Goal: Transaction & Acquisition: Purchase product/service

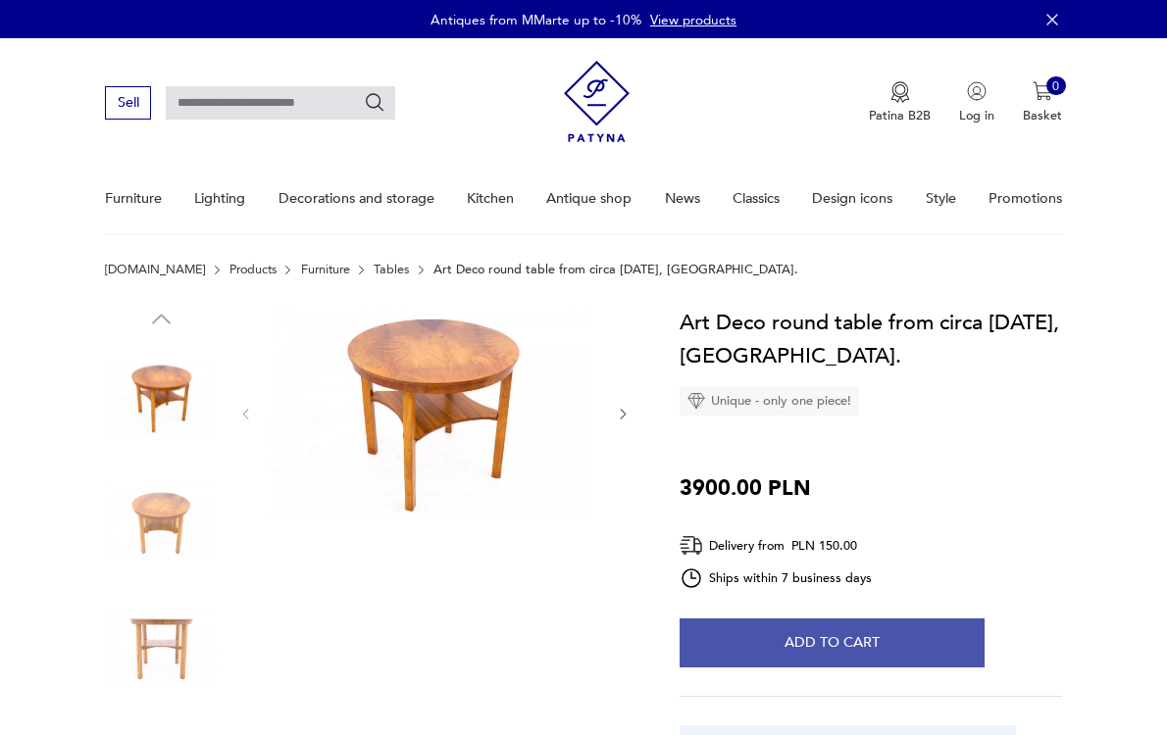
click at [854, 668] on button "Add to cart" at bounding box center [831, 643] width 305 height 49
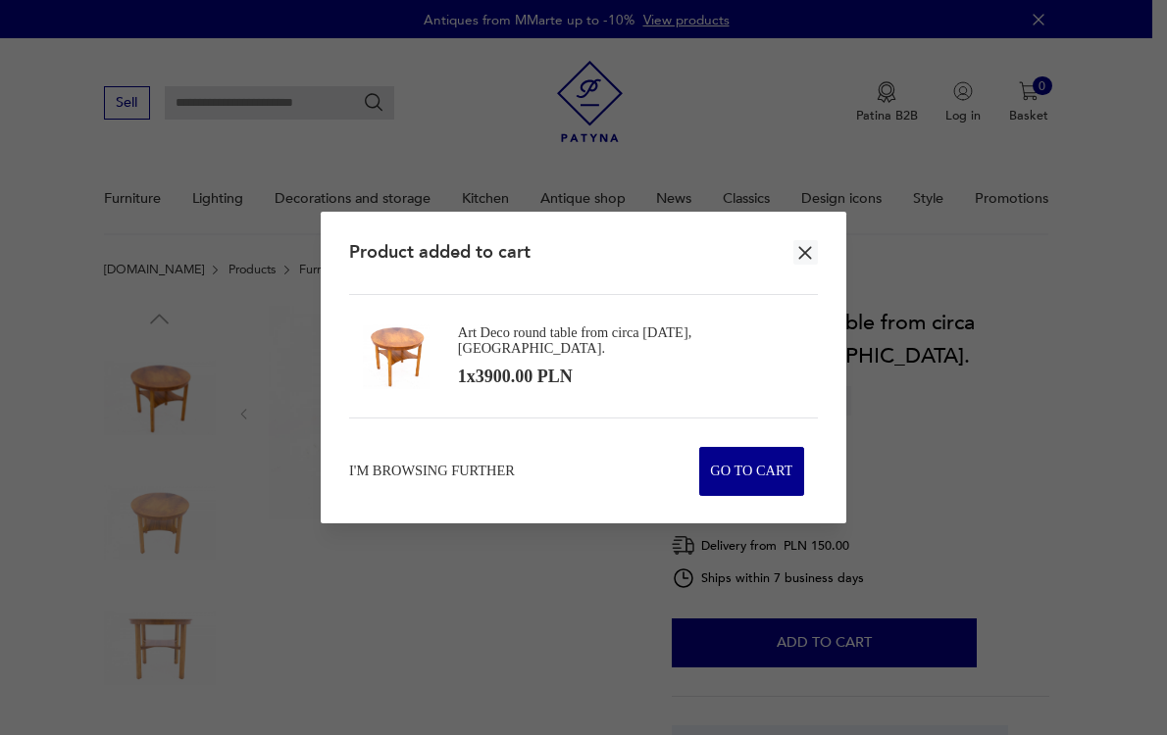
click at [794, 242] on icon "button" at bounding box center [805, 253] width 23 height 23
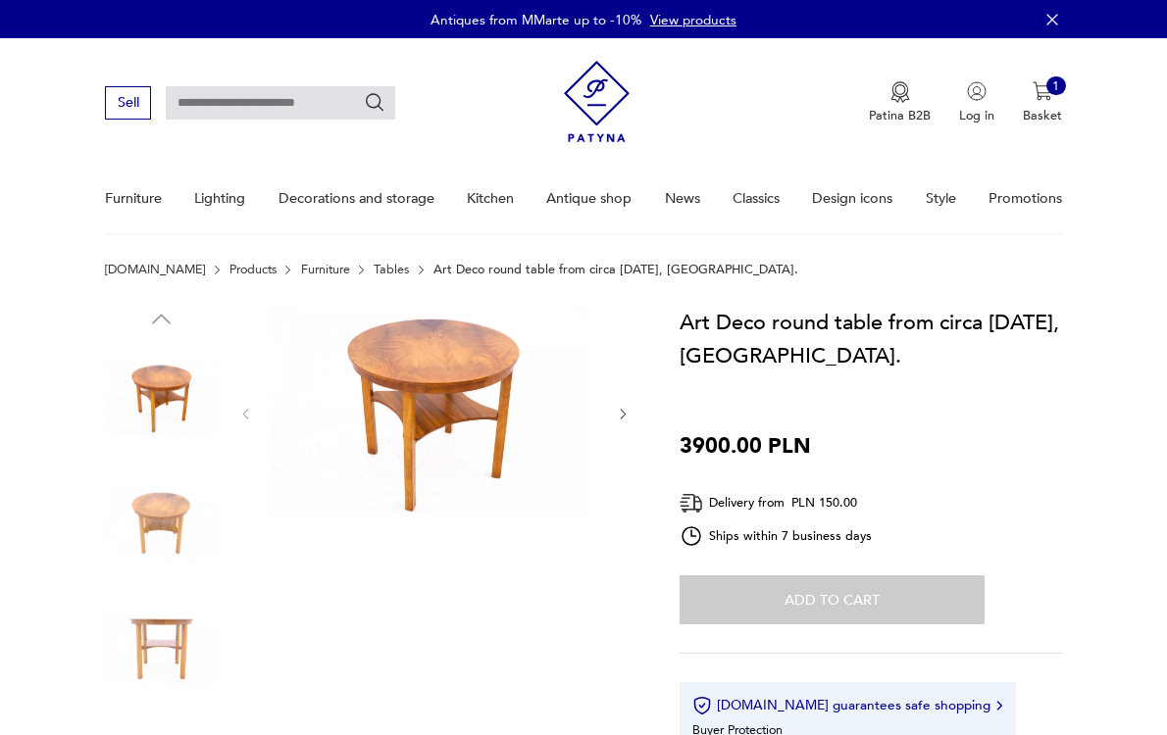
click at [985, 589] on div "Art Deco round table from circa [DATE], [GEOGRAPHIC_DATA]. 3900.00 PLN Delivery…" at bounding box center [870, 551] width 382 height 491
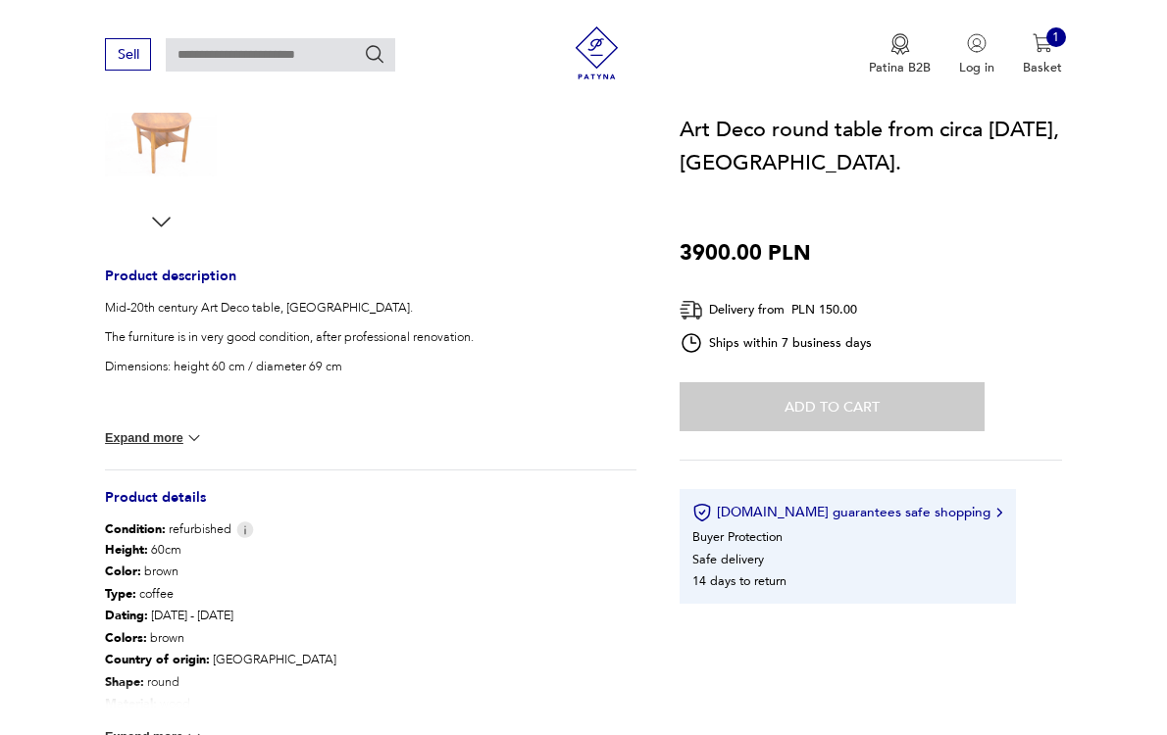
scroll to position [1260, 0]
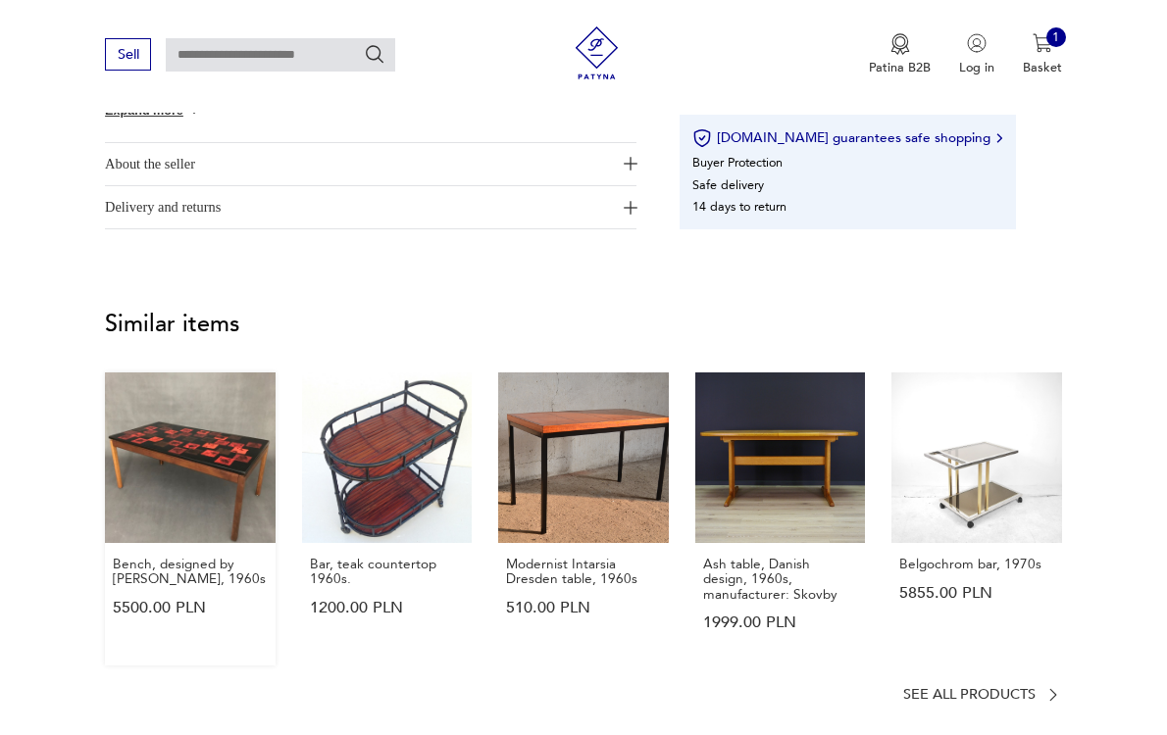
click at [249, 528] on link "Bench, designed by [PERSON_NAME], 1960s 5500.00 PLN" at bounding box center [190, 519] width 171 height 293
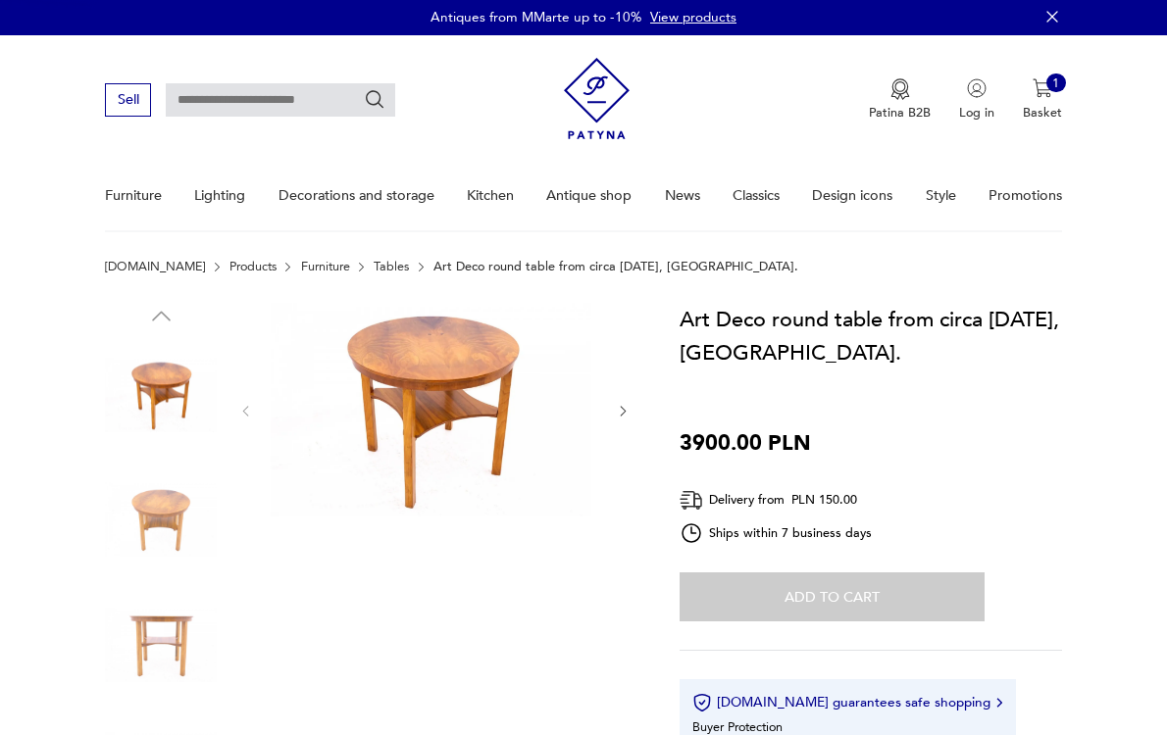
scroll to position [0, 0]
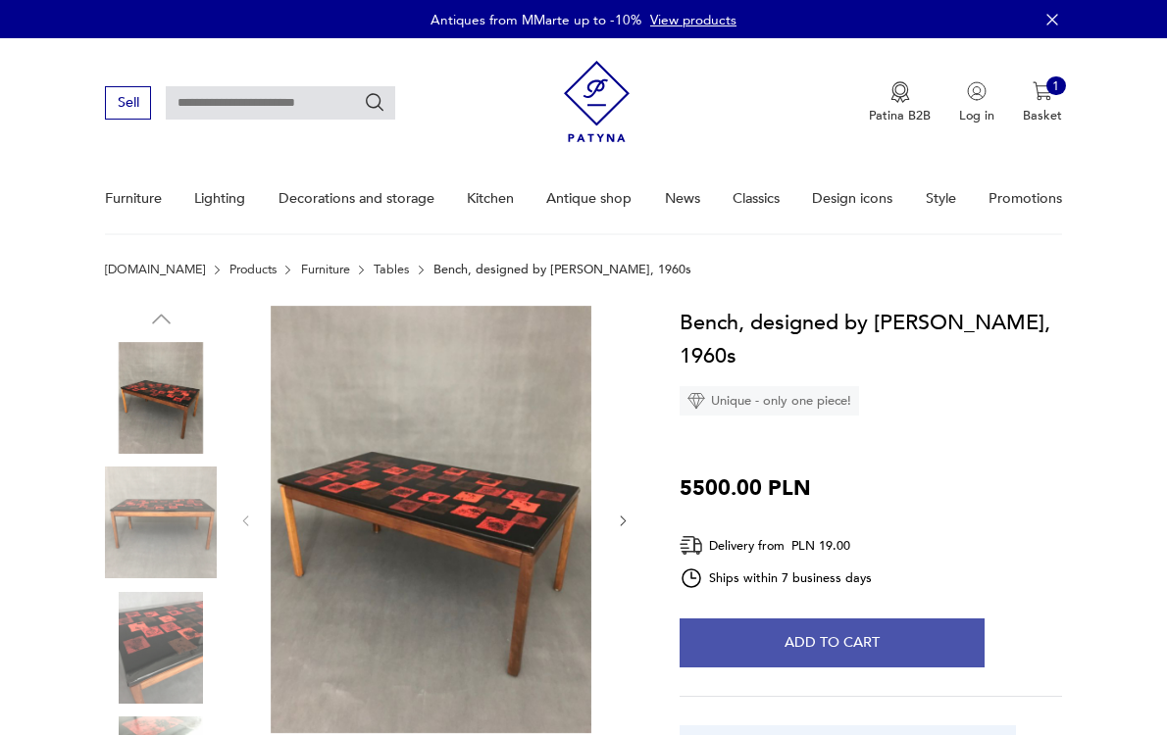
click at [979, 668] on button "Add to cart" at bounding box center [831, 643] width 305 height 49
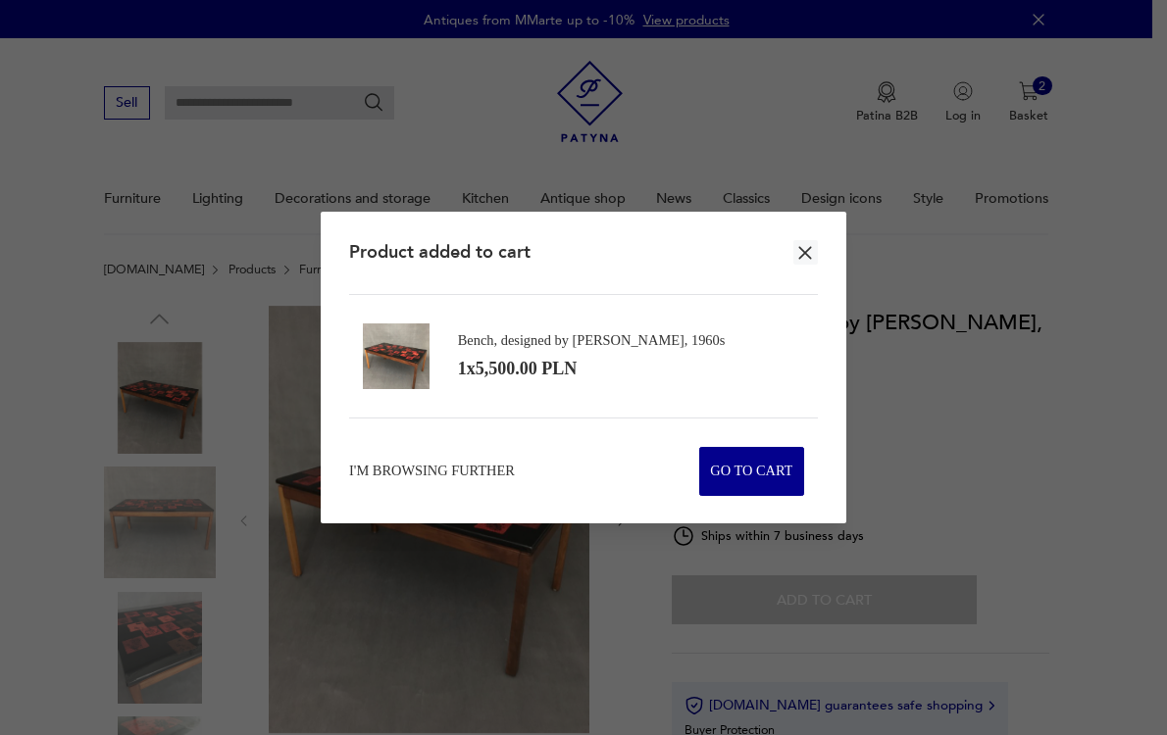
click at [794, 242] on icon "button" at bounding box center [805, 253] width 23 height 23
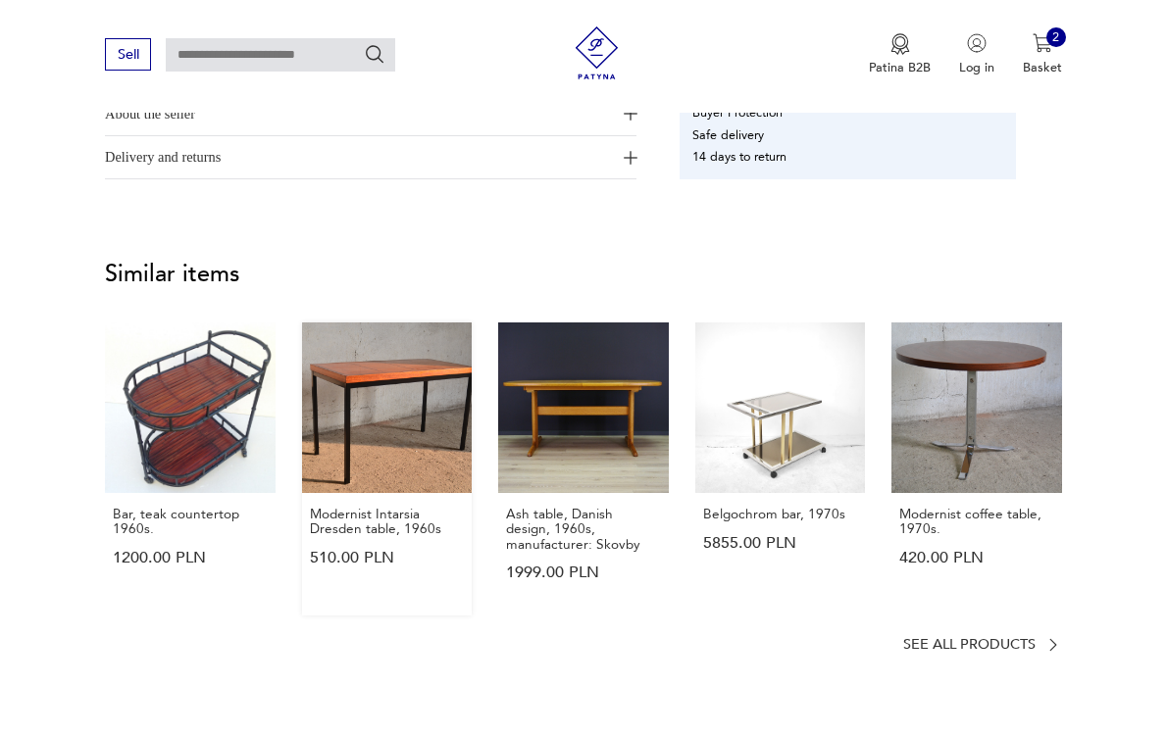
click at [403, 487] on link "Modernist Intarsia Dresden table, 1960s 510.00 PLN" at bounding box center [387, 469] width 171 height 293
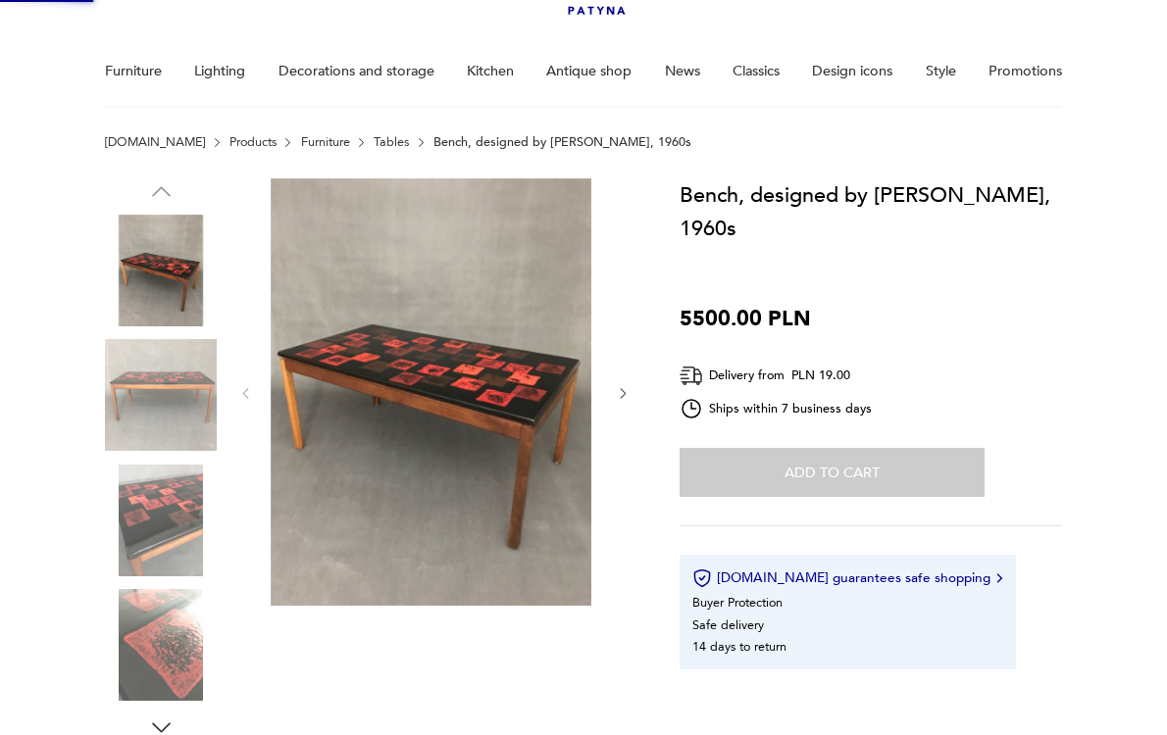
scroll to position [52, 0]
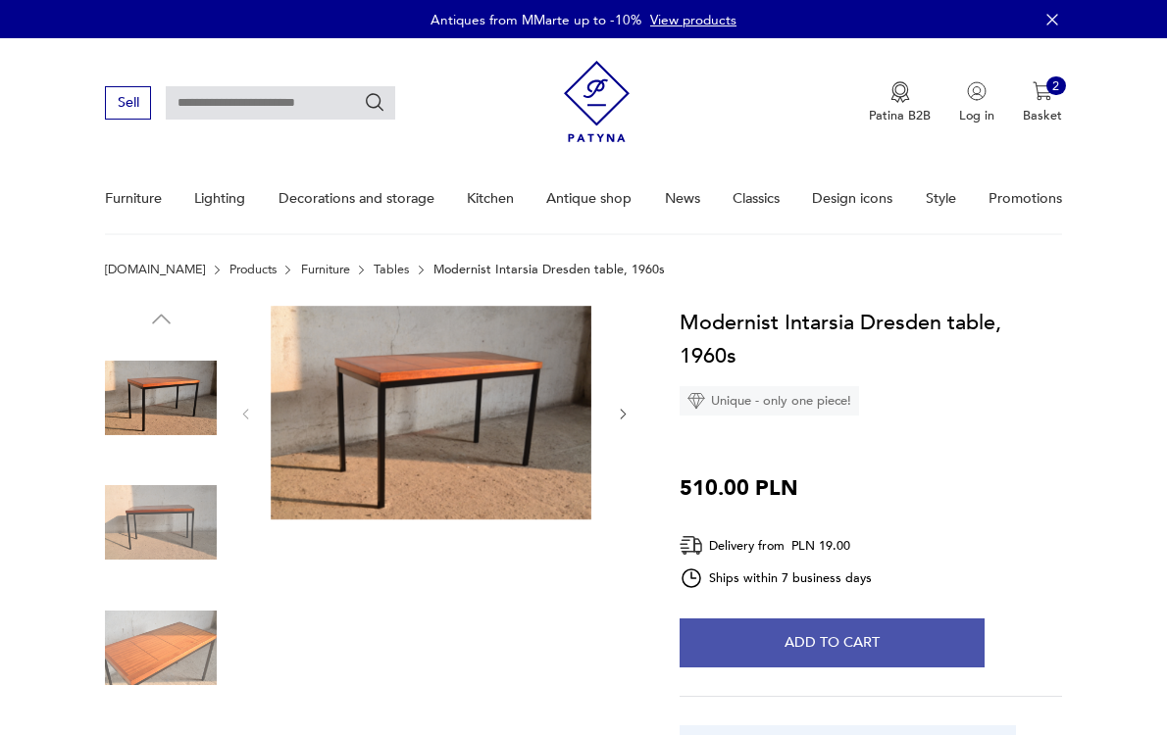
click at [984, 668] on button "Add to cart" at bounding box center [831, 643] width 305 height 49
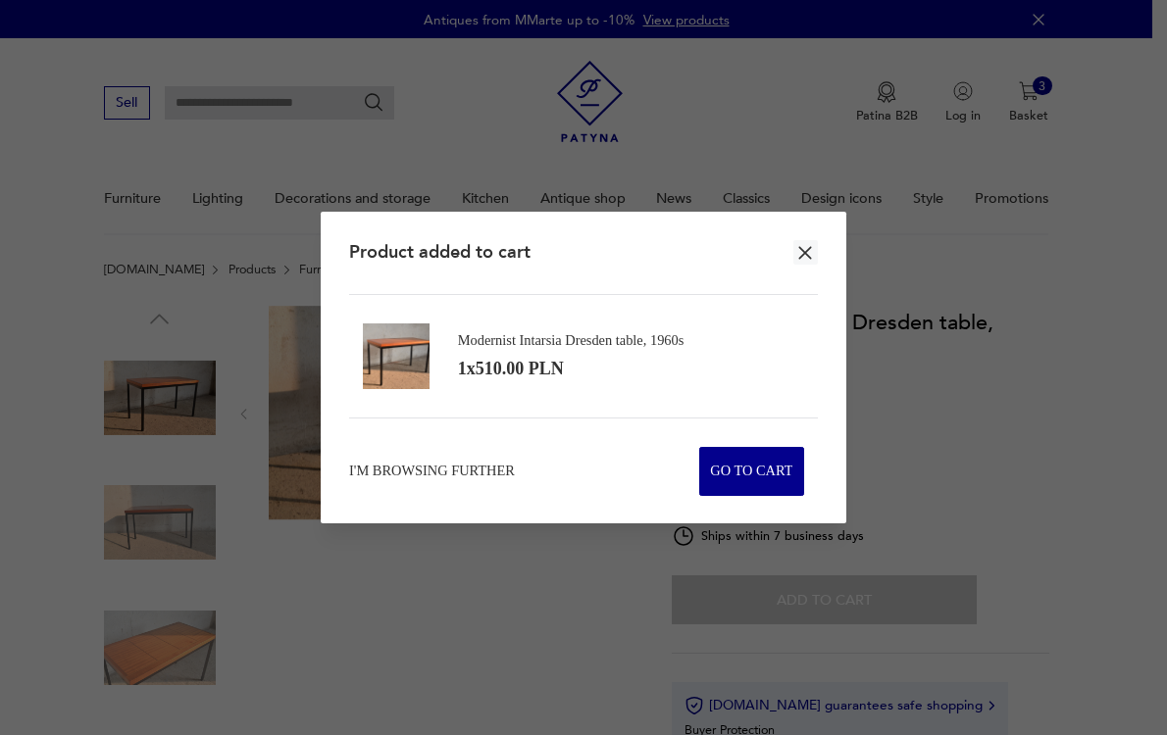
click at [809, 246] on icon "button" at bounding box center [805, 253] width 23 height 23
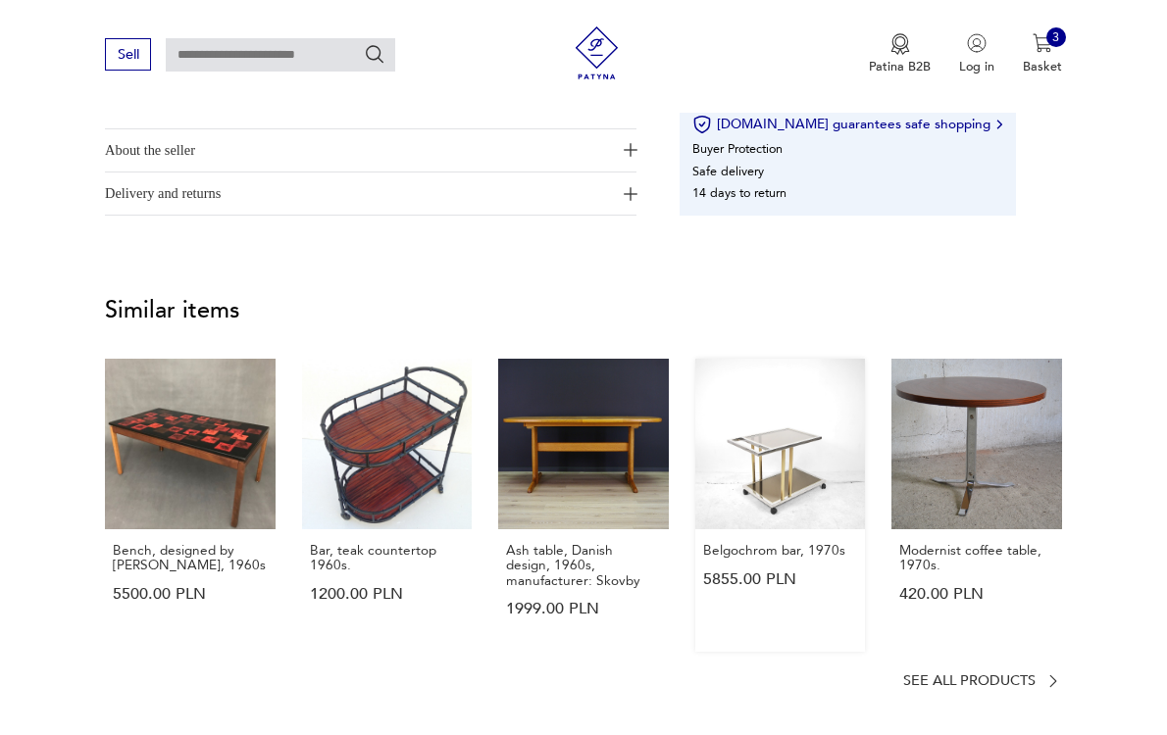
click at [787, 525] on link "Belgochrom bar, 1970s 5855.00 PLN" at bounding box center [780, 505] width 171 height 293
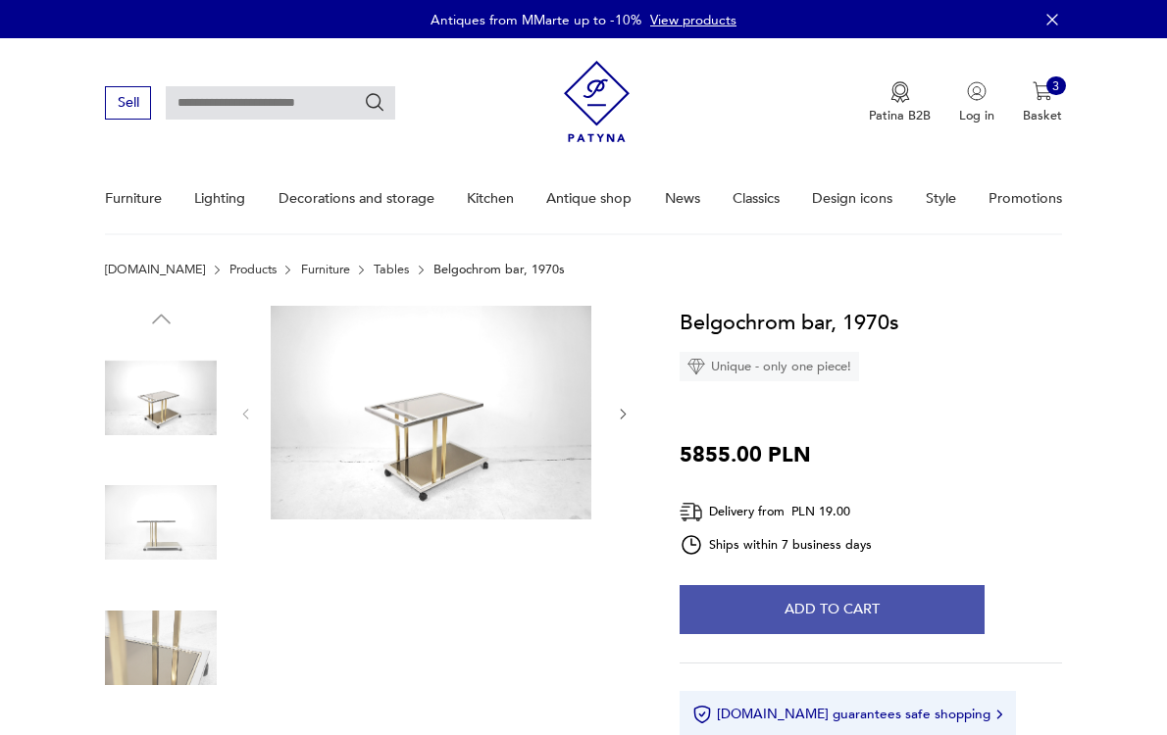
click at [834, 619] on font "Add to cart" at bounding box center [831, 609] width 95 height 19
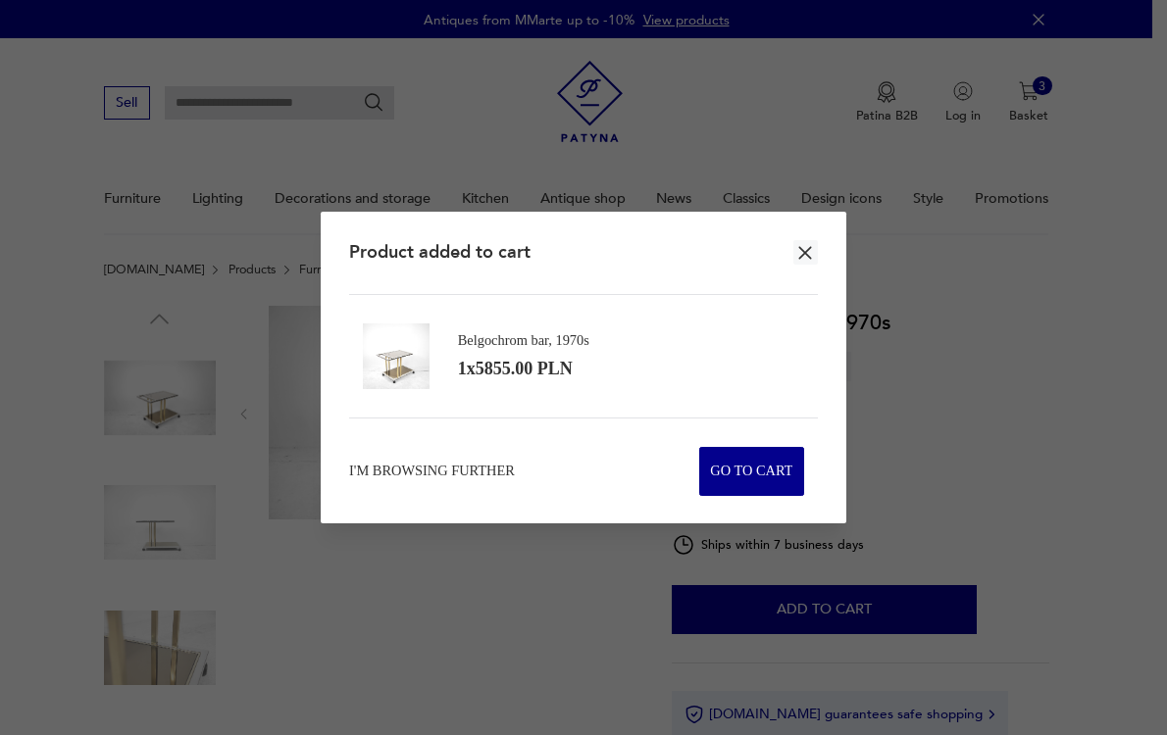
click at [806, 242] on icon "button" at bounding box center [805, 253] width 23 height 23
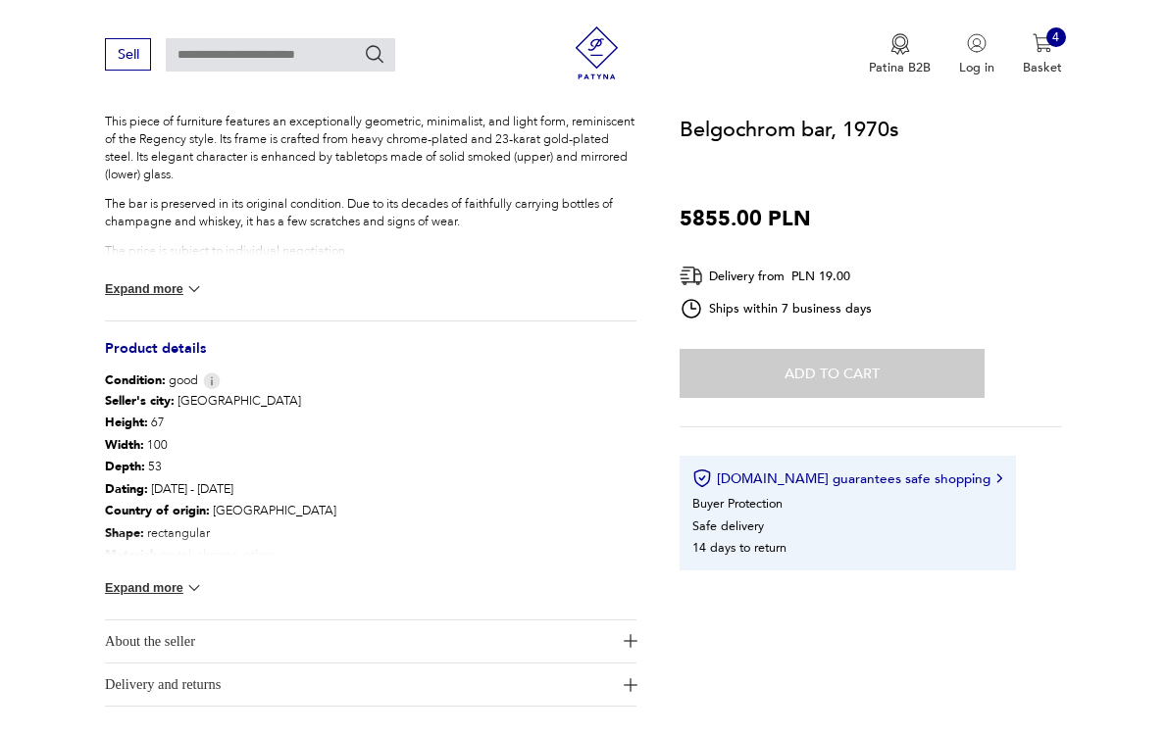
scroll to position [1641, 0]
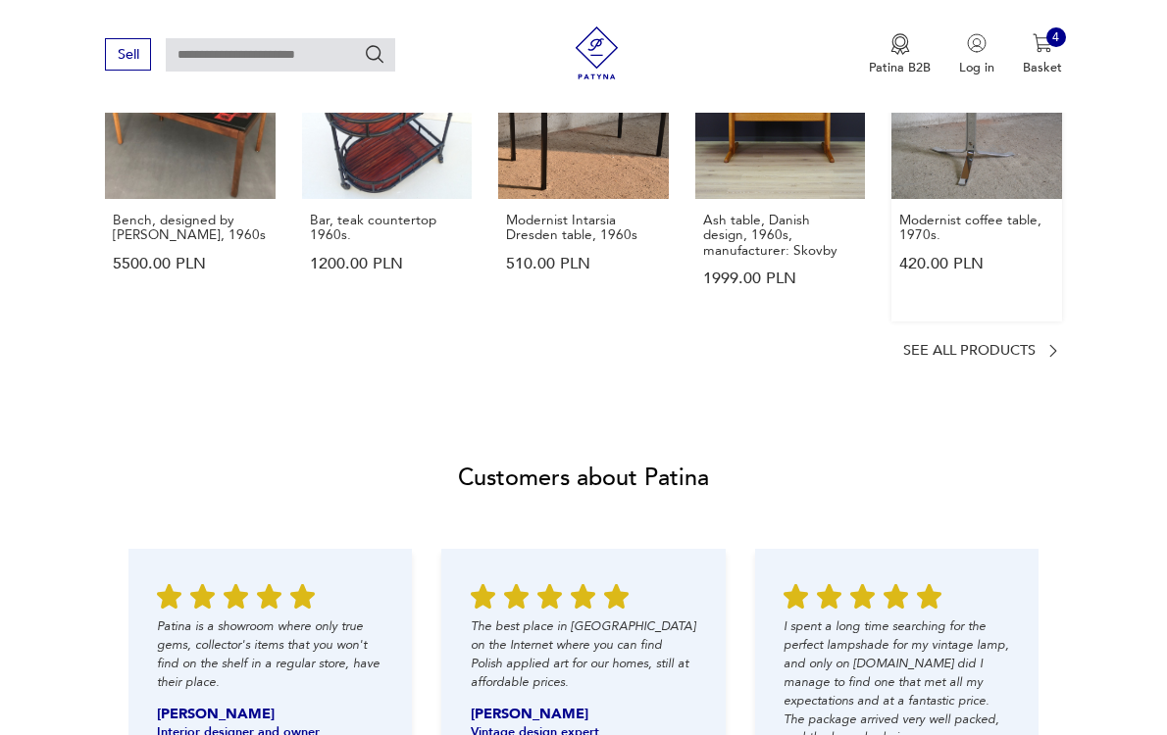
click at [998, 250] on link "Modernist coffee table, 1970s. 420.00 PLN" at bounding box center [976, 174] width 171 height 293
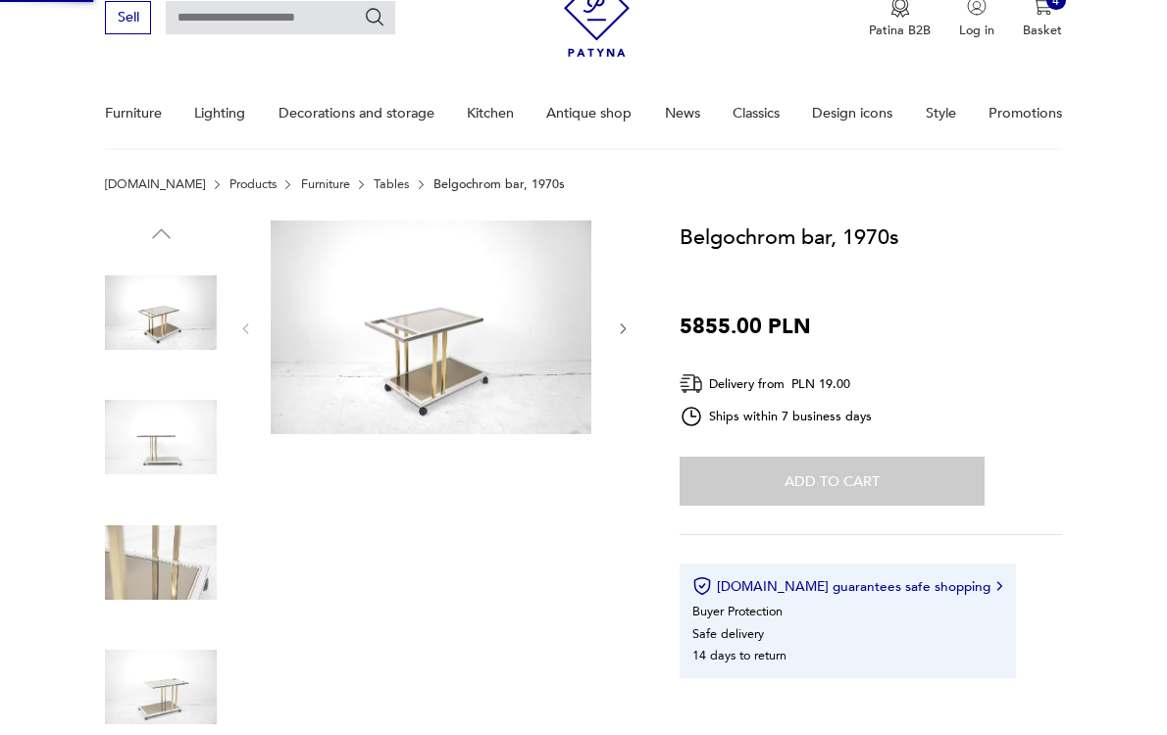
scroll to position [18, 0]
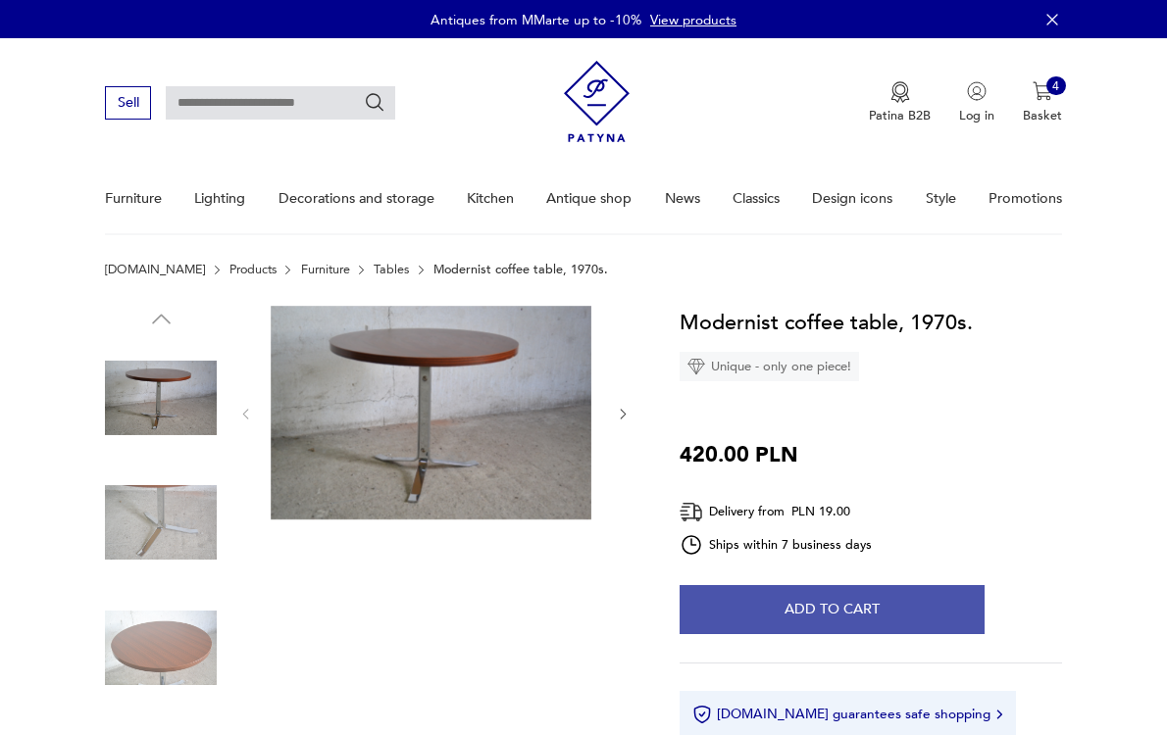
click at [936, 634] on button "Add to cart" at bounding box center [831, 609] width 305 height 49
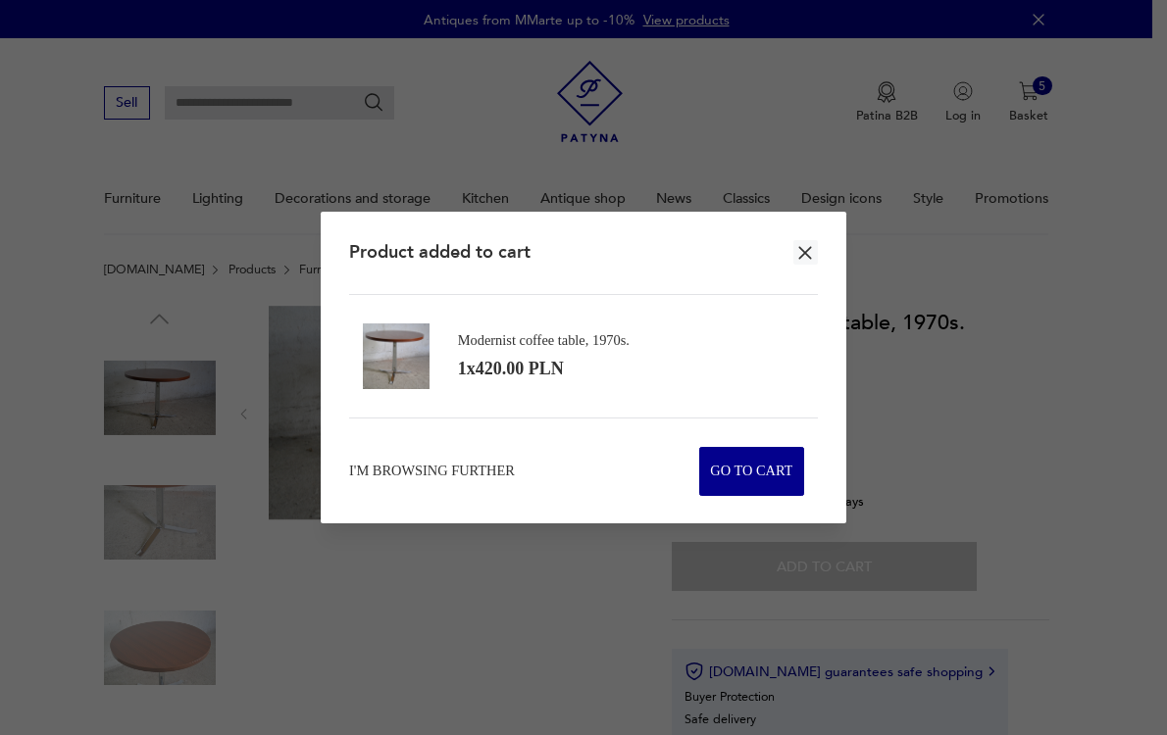
click at [794, 242] on icon "button" at bounding box center [805, 253] width 23 height 23
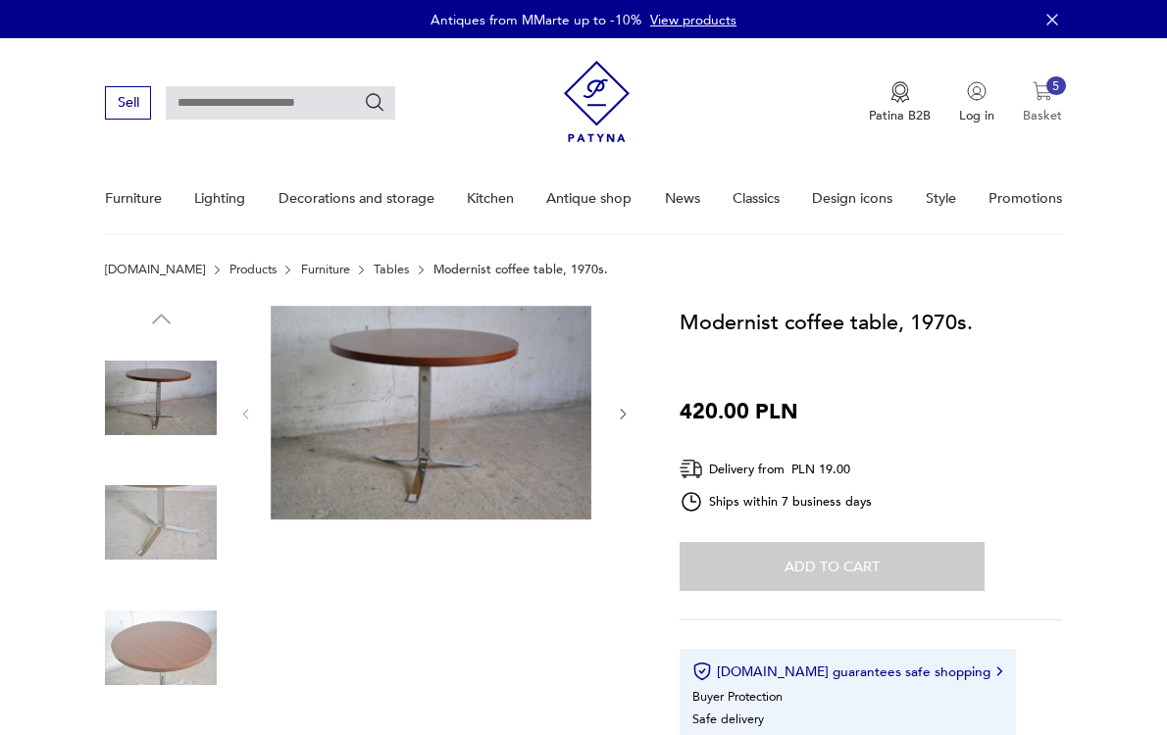
click at [1032, 97] on img "button" at bounding box center [1042, 91] width 20 height 20
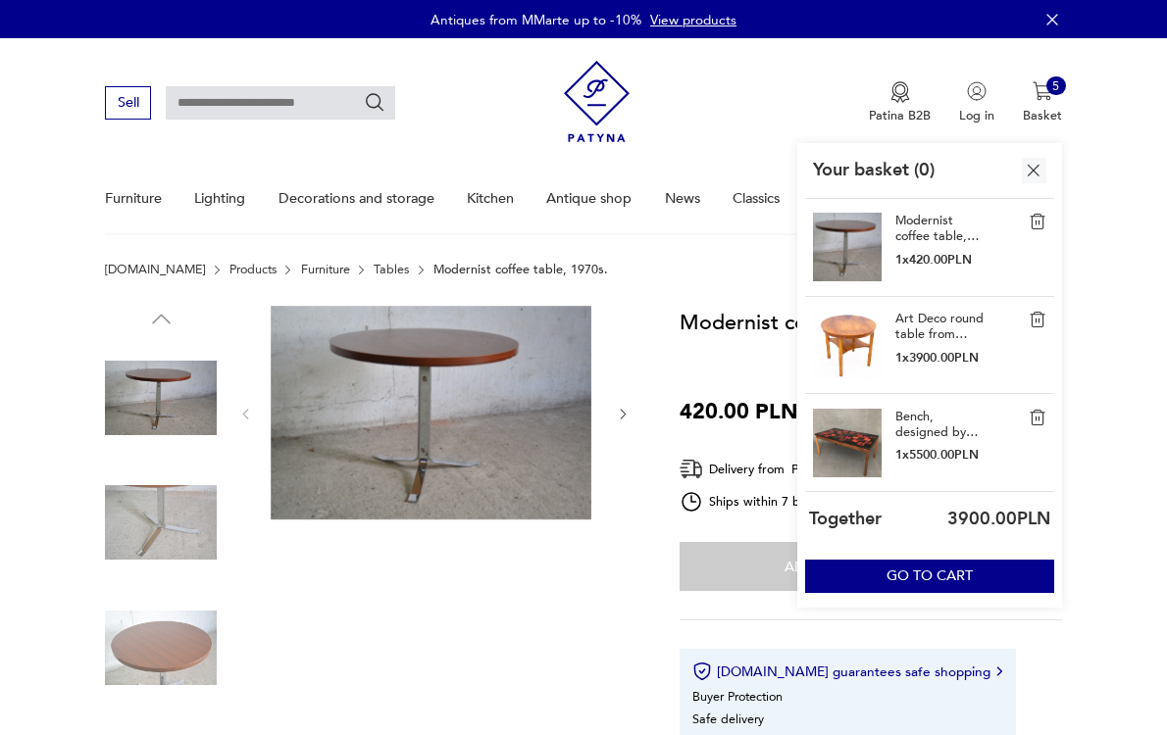
click at [1028, 230] on img at bounding box center [1037, 222] width 18 height 18
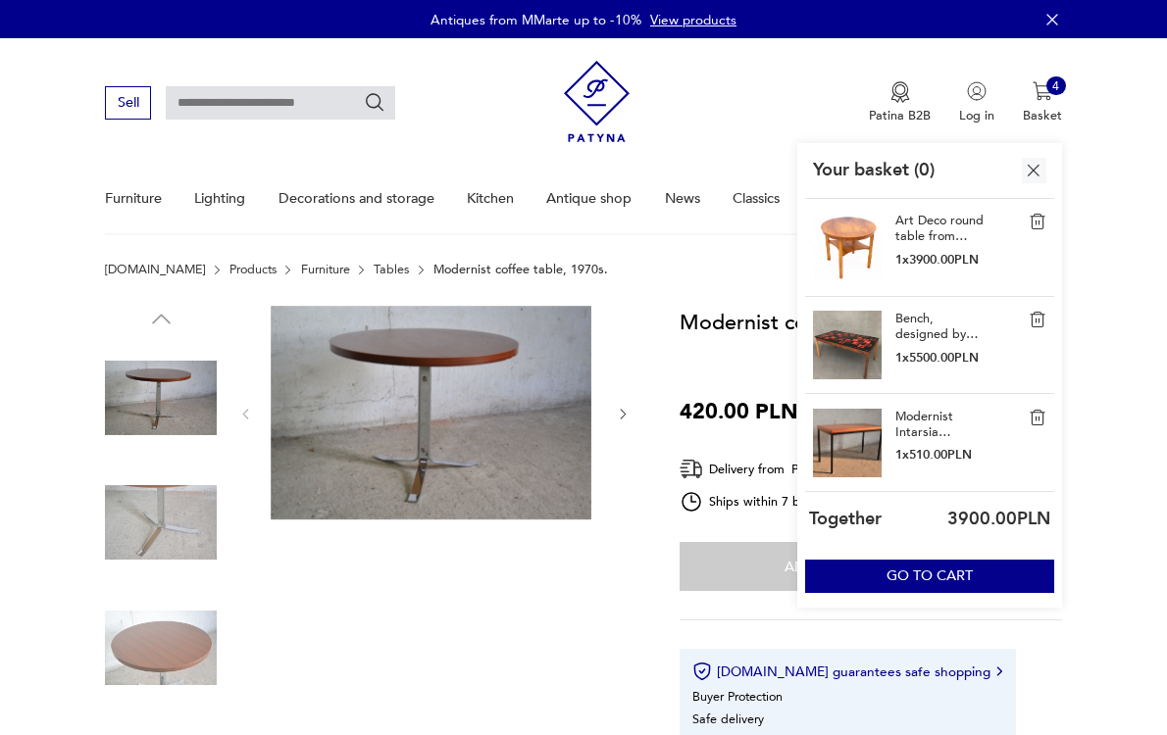
click at [1028, 230] on img at bounding box center [1037, 222] width 18 height 18
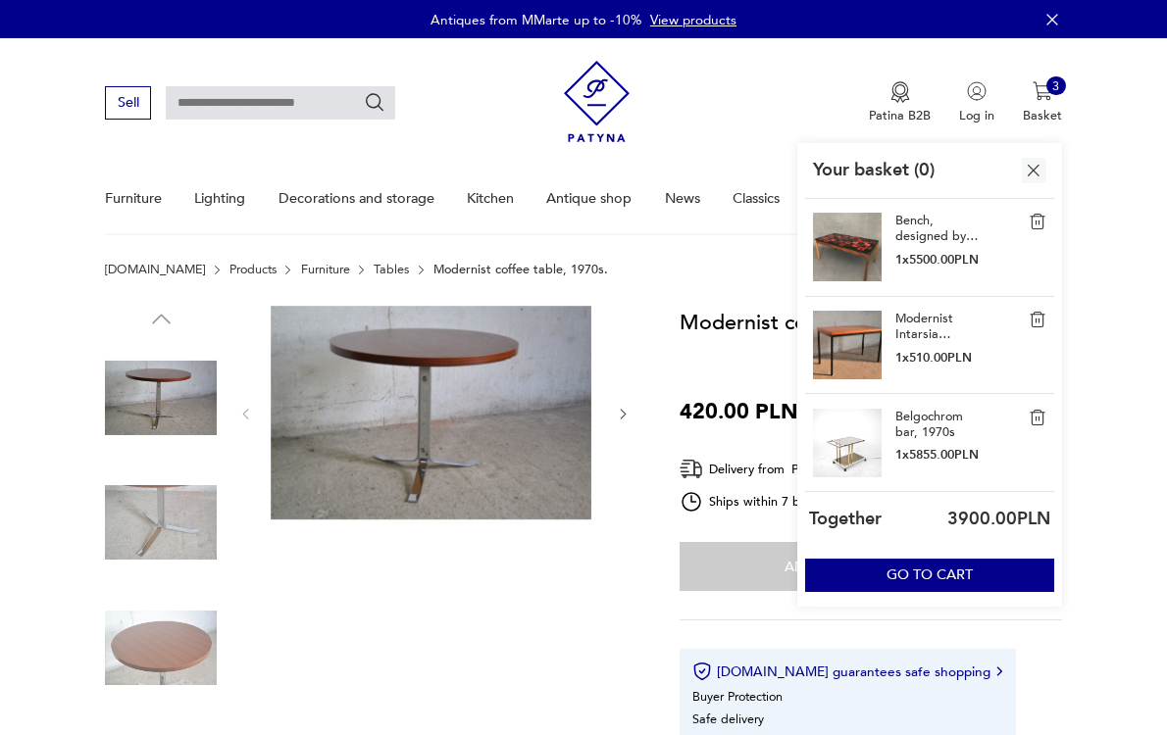
click at [1028, 230] on img at bounding box center [1037, 222] width 18 height 18
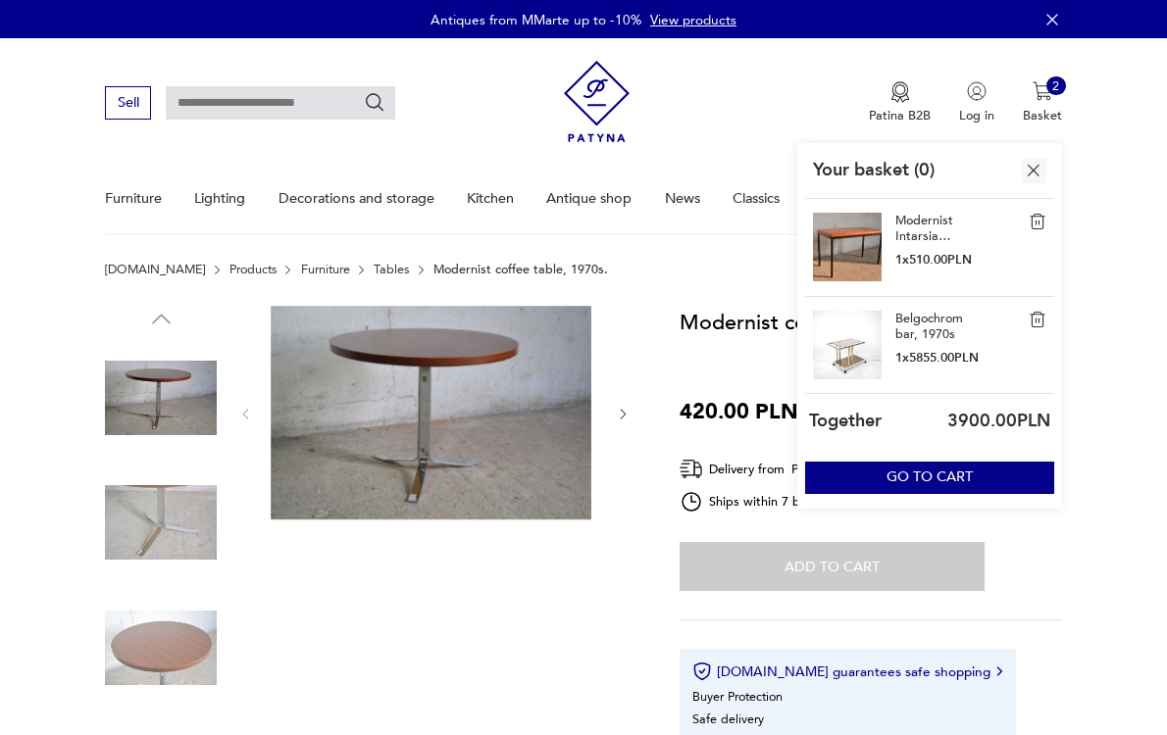
click at [1028, 230] on img at bounding box center [1037, 222] width 18 height 18
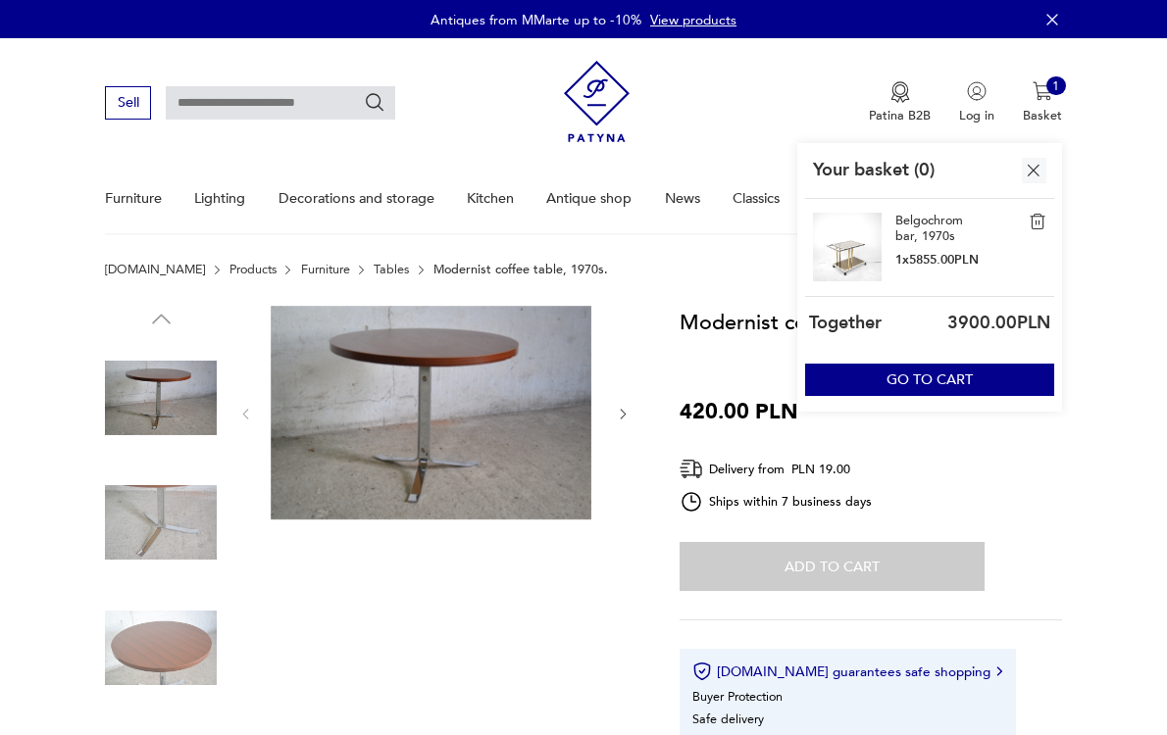
click at [1028, 230] on img at bounding box center [1037, 222] width 18 height 18
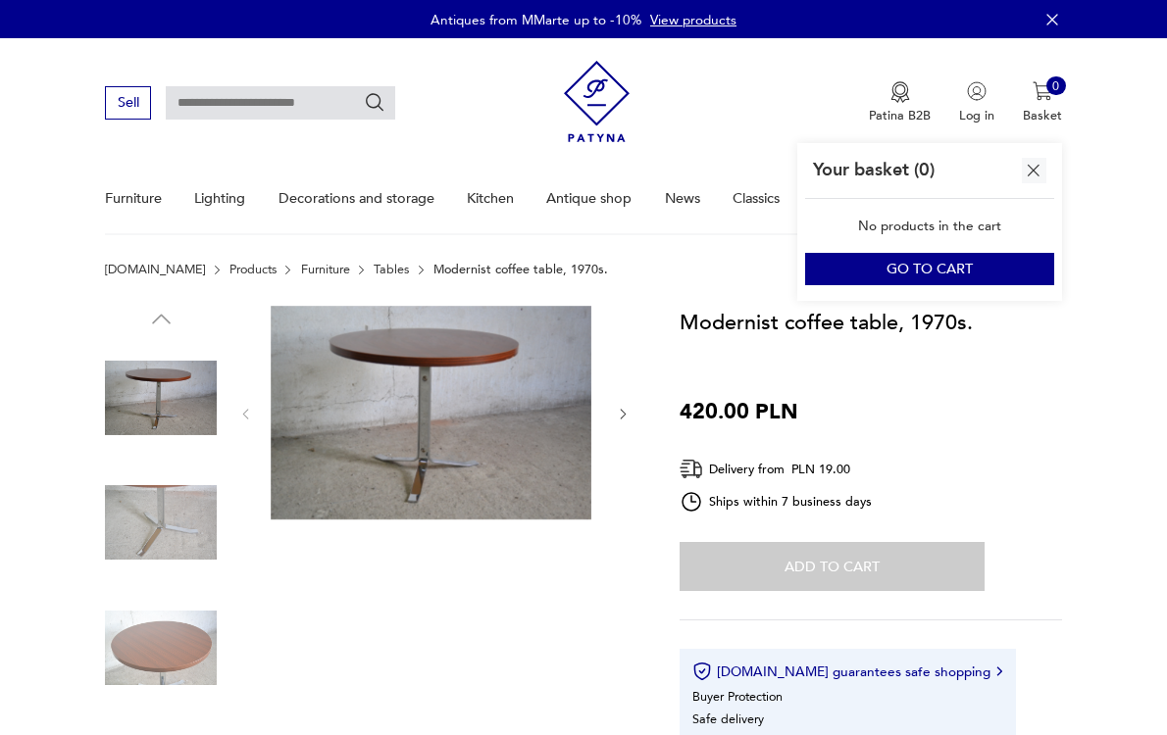
click at [1022, 174] on img "button" at bounding box center [1033, 171] width 23 height 23
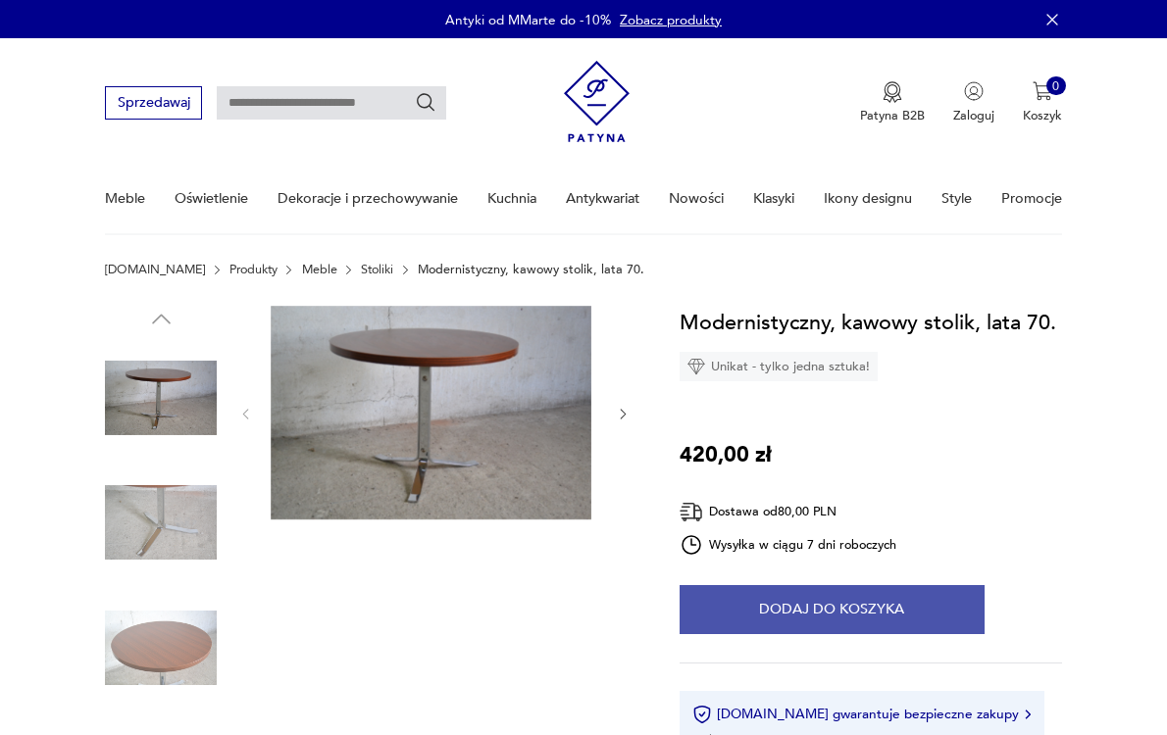
click at [812, 634] on button "Dodaj do koszyka" at bounding box center [831, 609] width 305 height 49
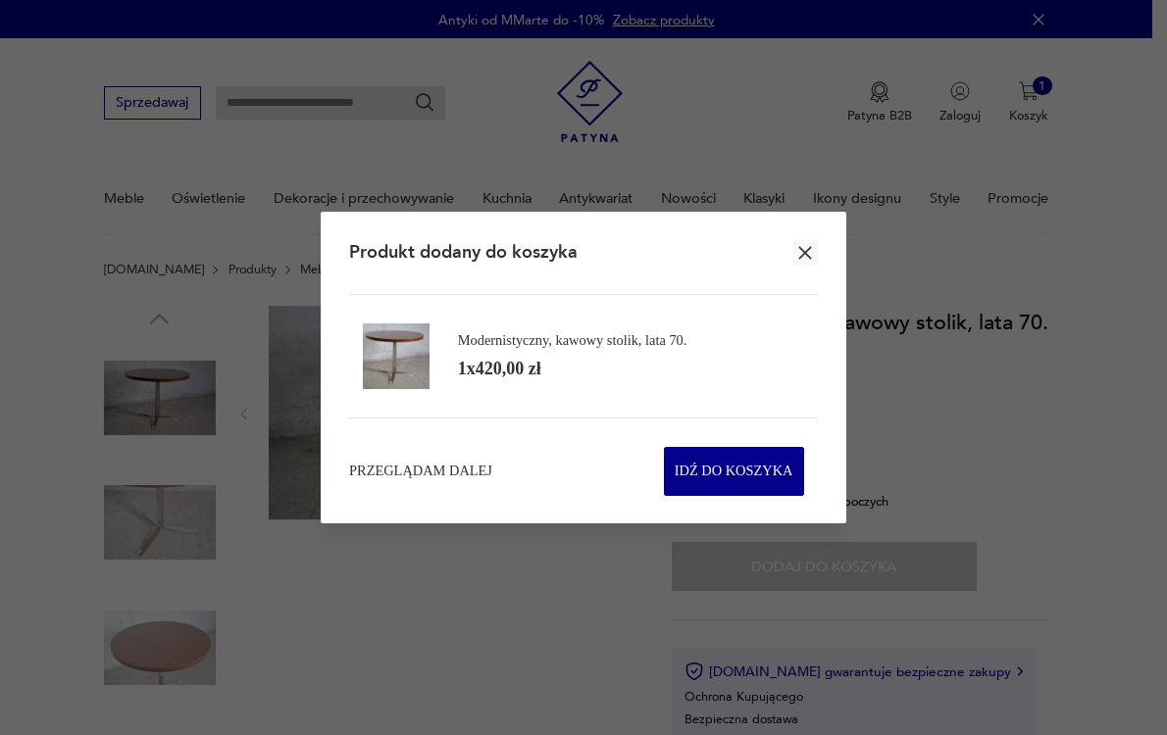
click at [799, 246] on icon "button" at bounding box center [805, 252] width 13 height 13
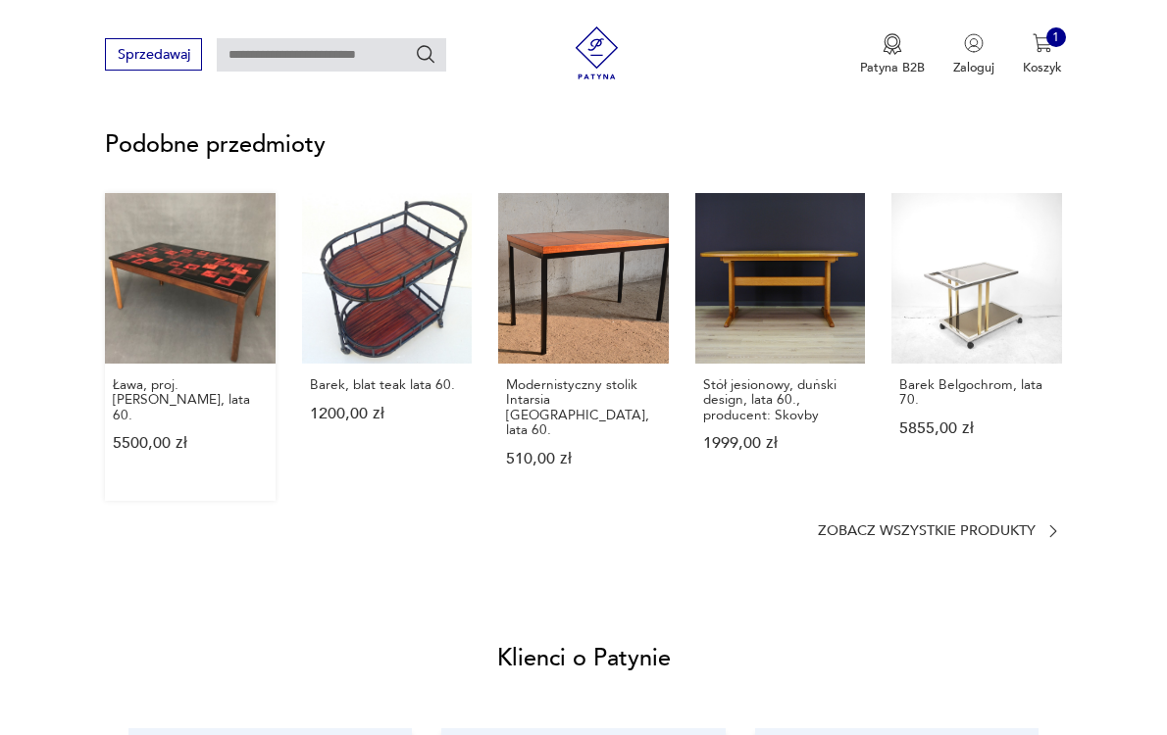
click at [237, 360] on link "Ława, proj. [PERSON_NAME], lata 60. 5500,00 zł" at bounding box center [190, 347] width 171 height 308
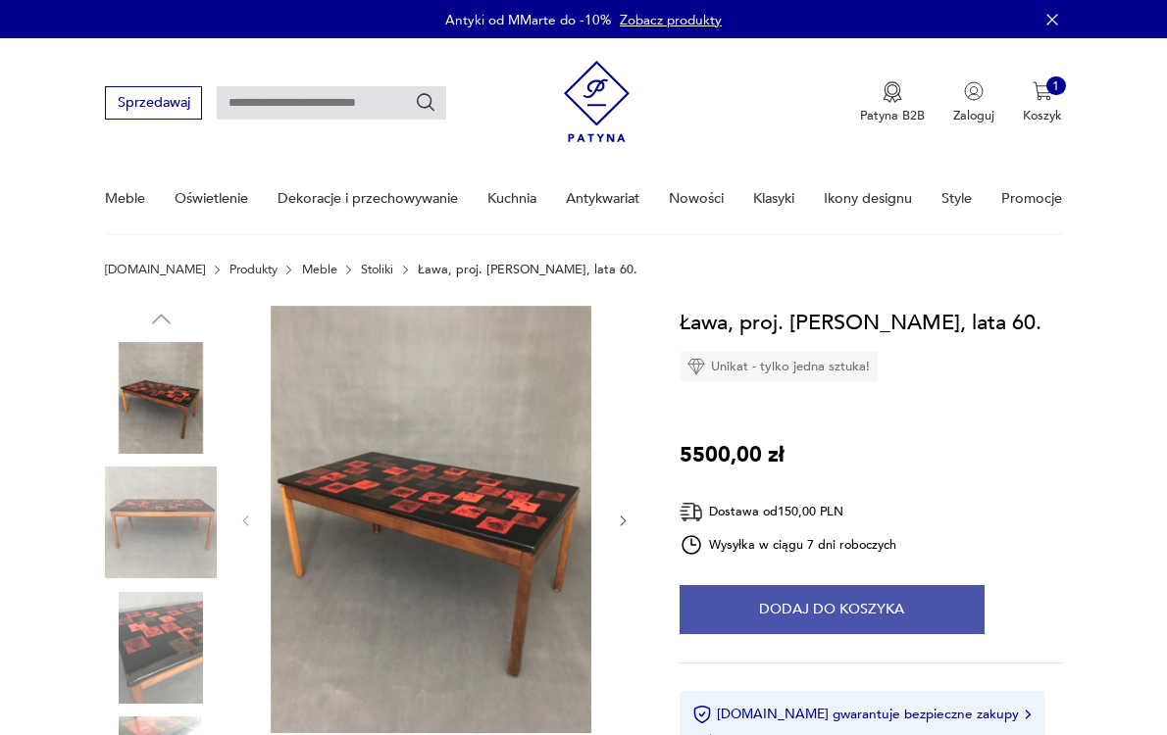
click at [984, 634] on button "Dodaj do koszyka" at bounding box center [831, 609] width 305 height 49
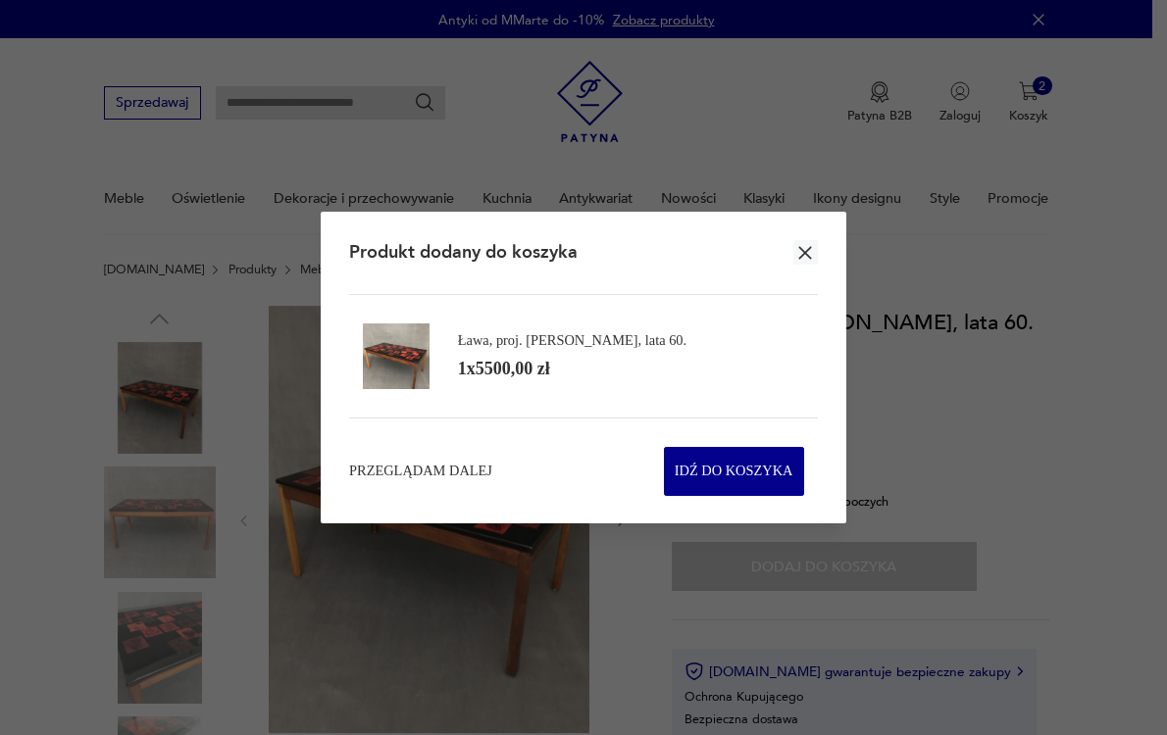
click at [805, 242] on icon "button" at bounding box center [805, 253] width 23 height 23
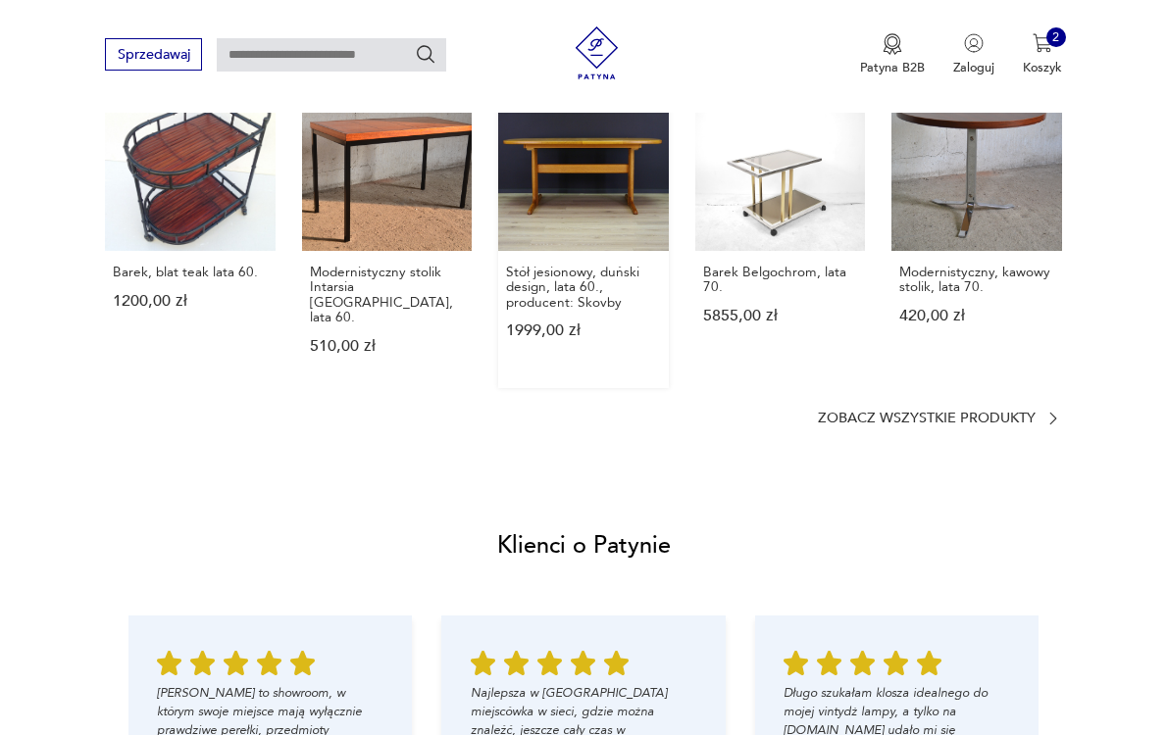
click at [560, 221] on link "Stół jesionowy, duński design, lata 60., producent: Skovby 1999,00 zł" at bounding box center [583, 234] width 171 height 308
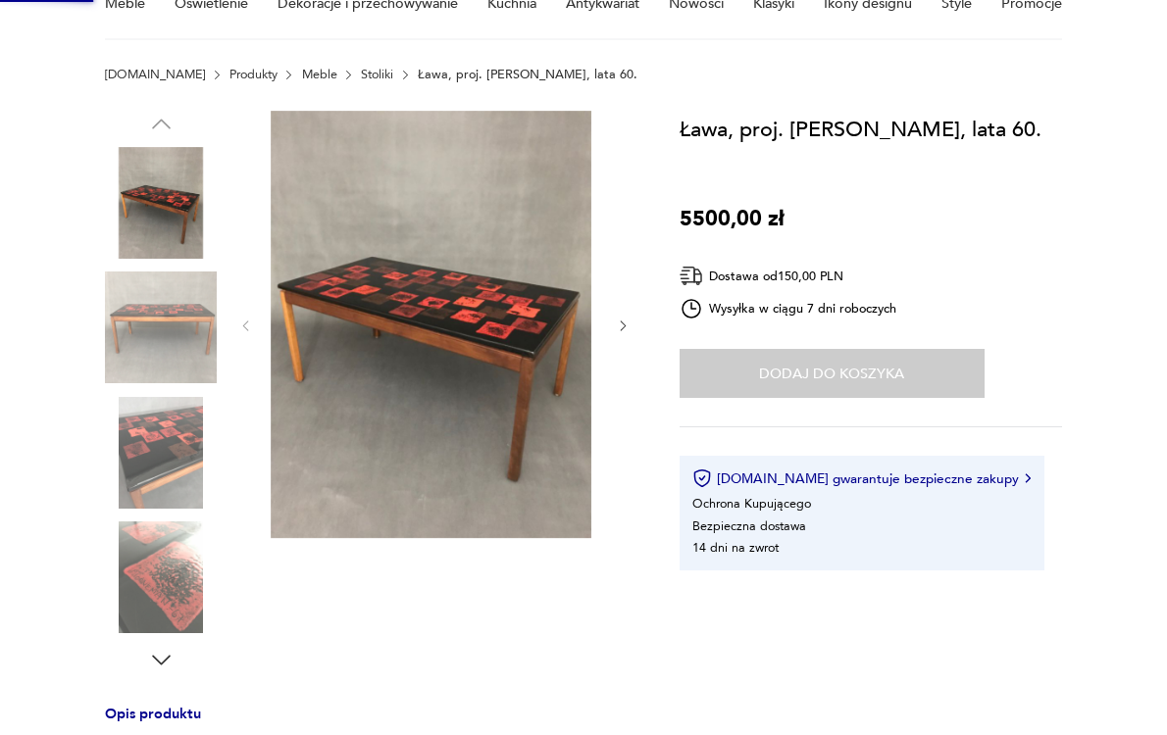
scroll to position [10, 0]
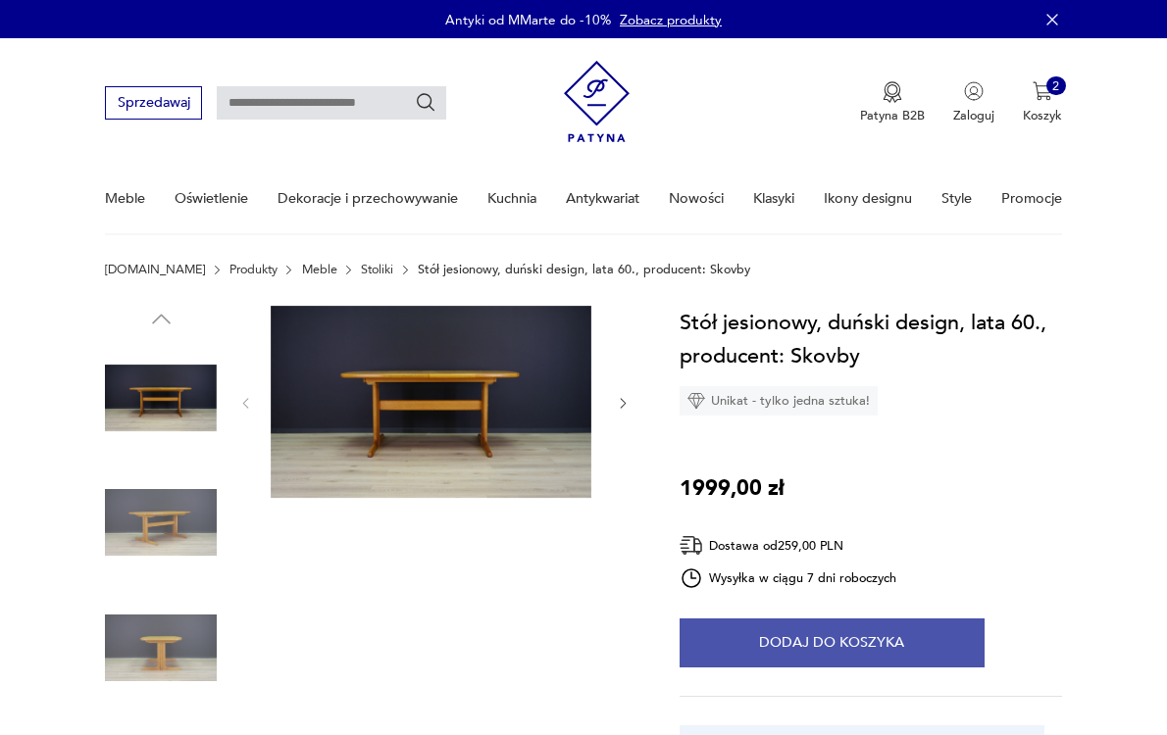
click at [816, 668] on button "Dodaj do koszyka" at bounding box center [831, 643] width 305 height 49
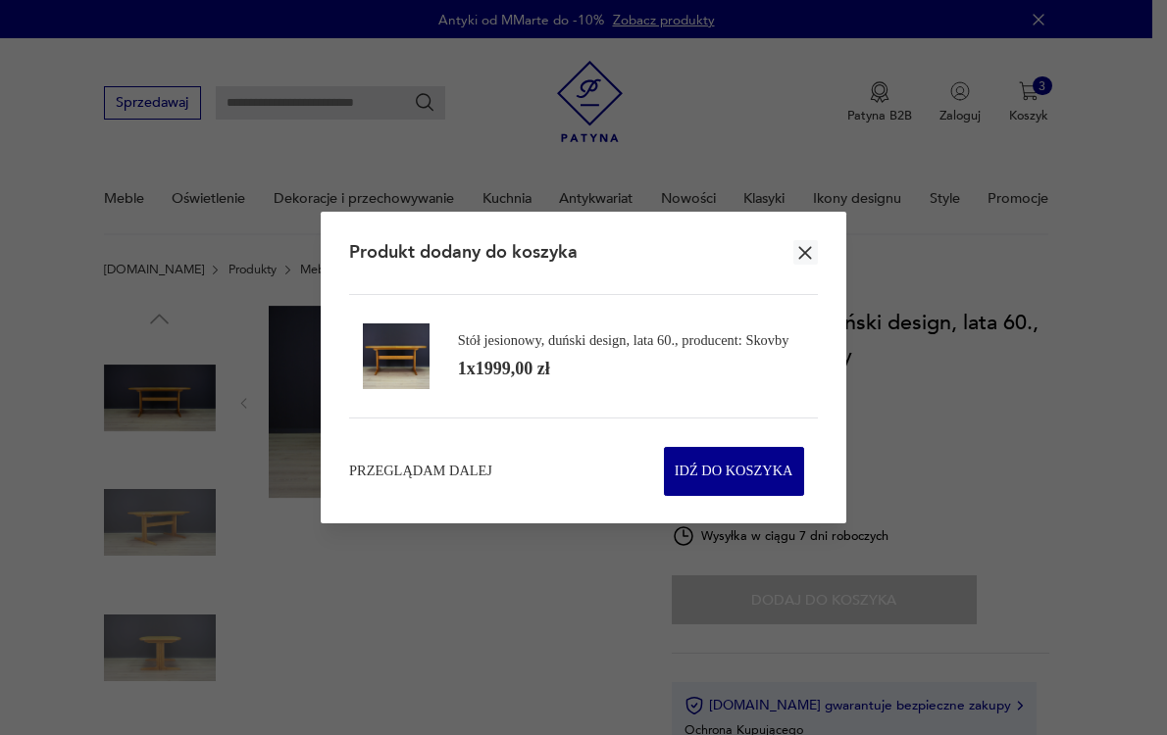
click at [802, 242] on icon "button" at bounding box center [805, 253] width 23 height 23
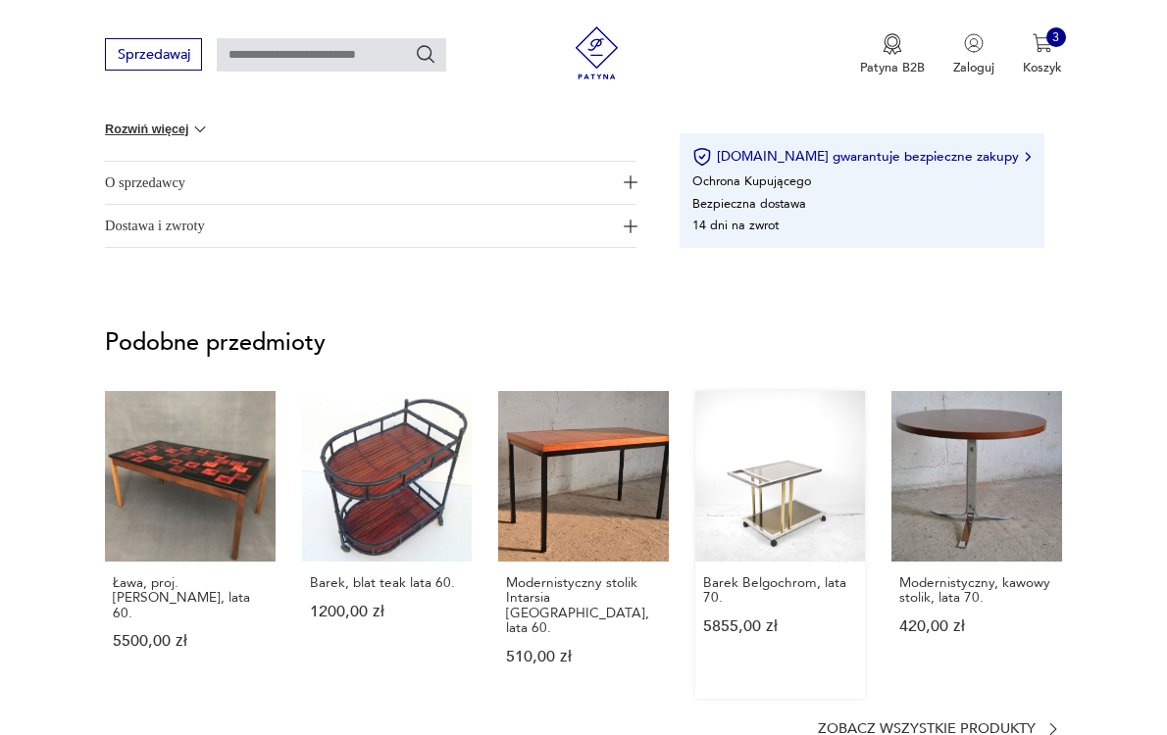
click at [728, 566] on link "Barek Belgochrom, lata 70. 5855,00 zł" at bounding box center [780, 545] width 171 height 308
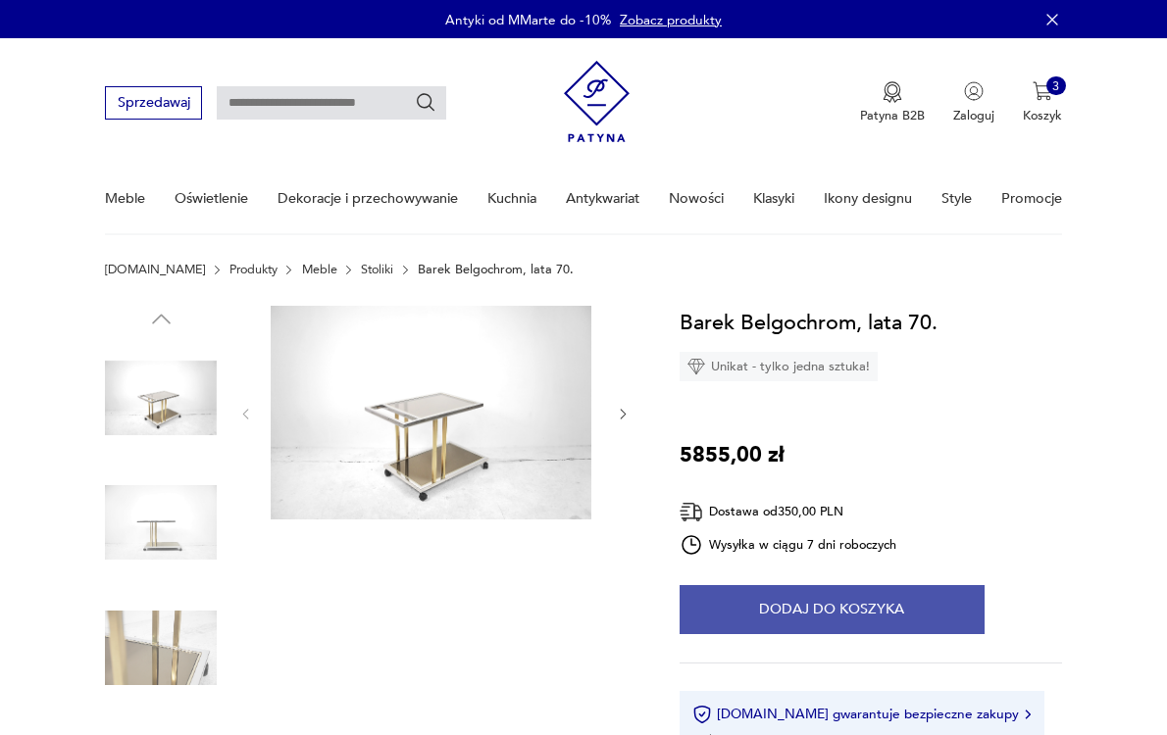
click at [946, 634] on button "Dodaj do koszyka" at bounding box center [831, 609] width 305 height 49
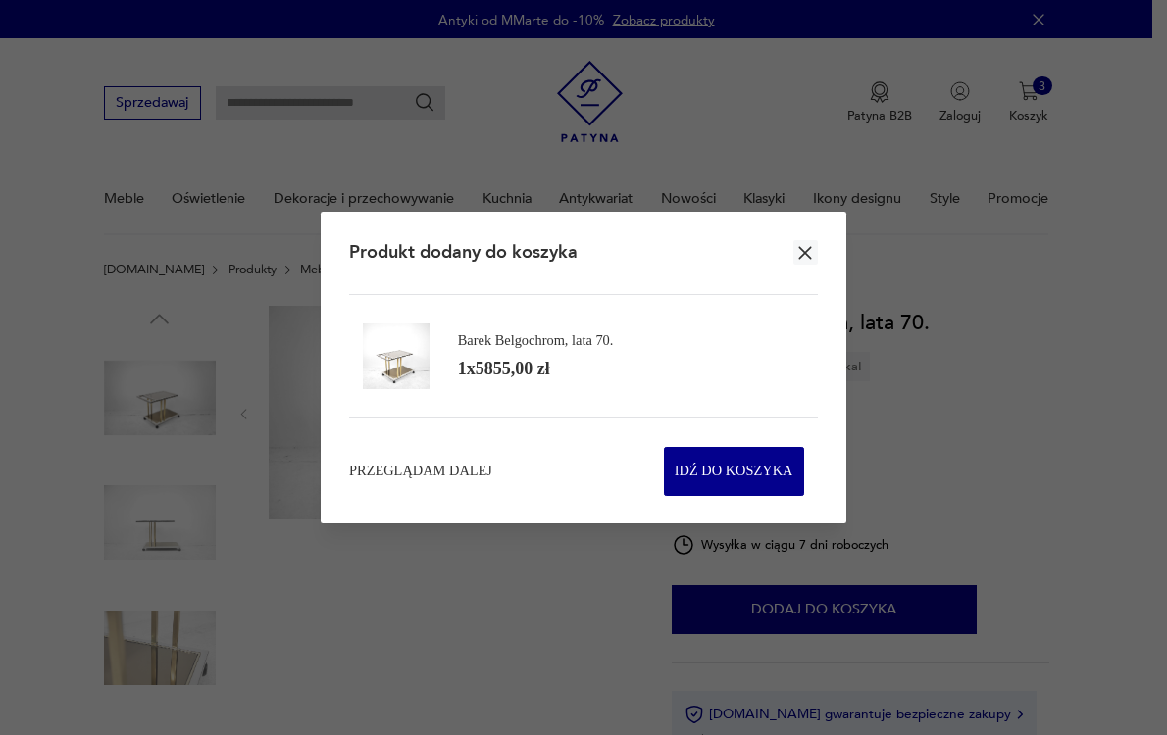
click at [800, 246] on icon "button" at bounding box center [805, 252] width 13 height 13
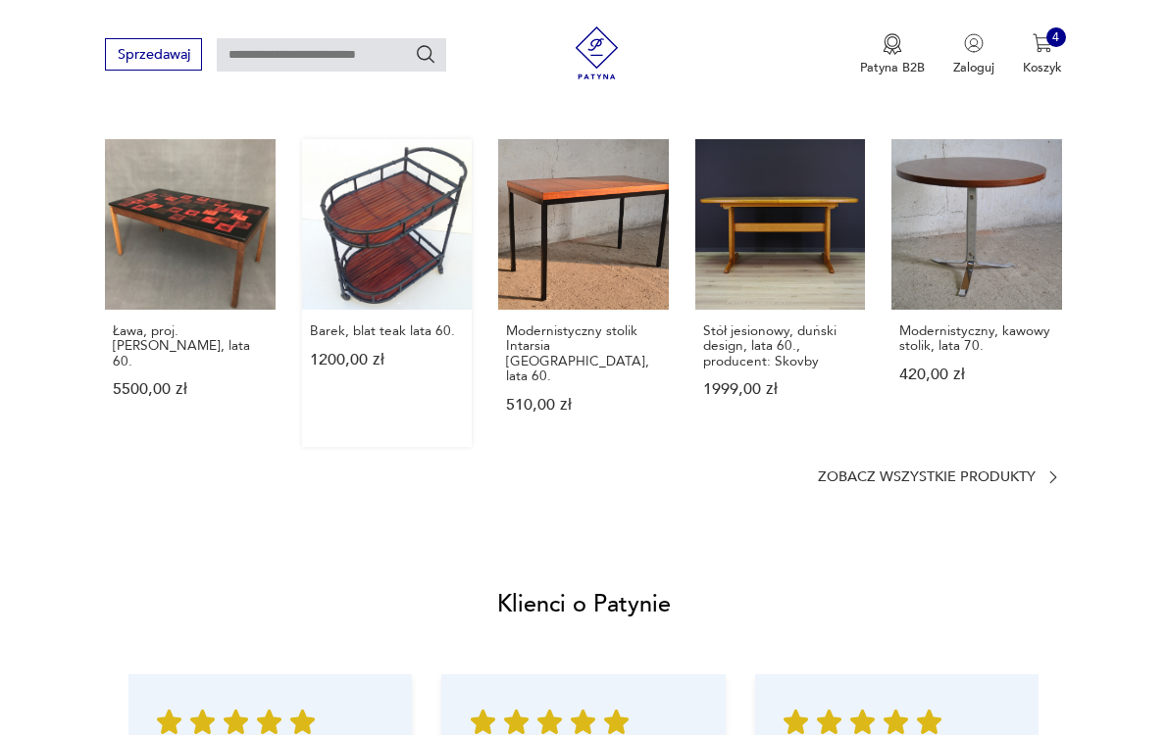
click at [398, 320] on link "Barek, blat teak lata 60. 1200,00 zł" at bounding box center [387, 293] width 171 height 308
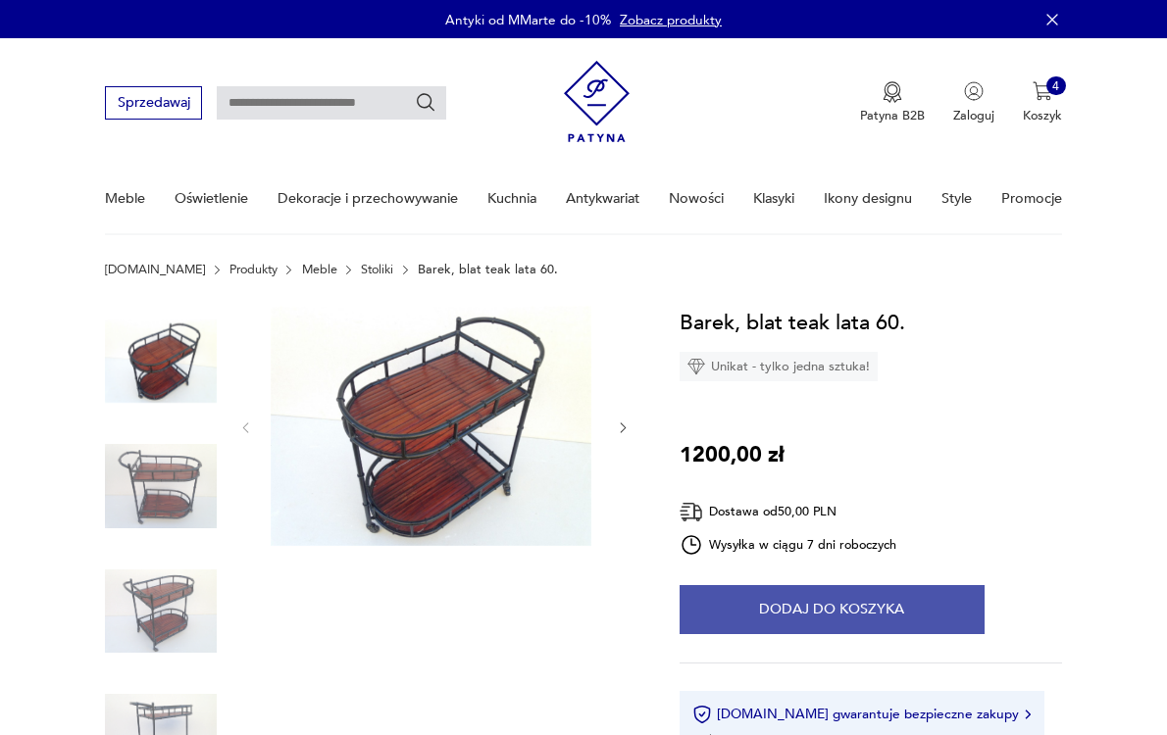
click at [927, 634] on button "Dodaj do koszyka" at bounding box center [831, 609] width 305 height 49
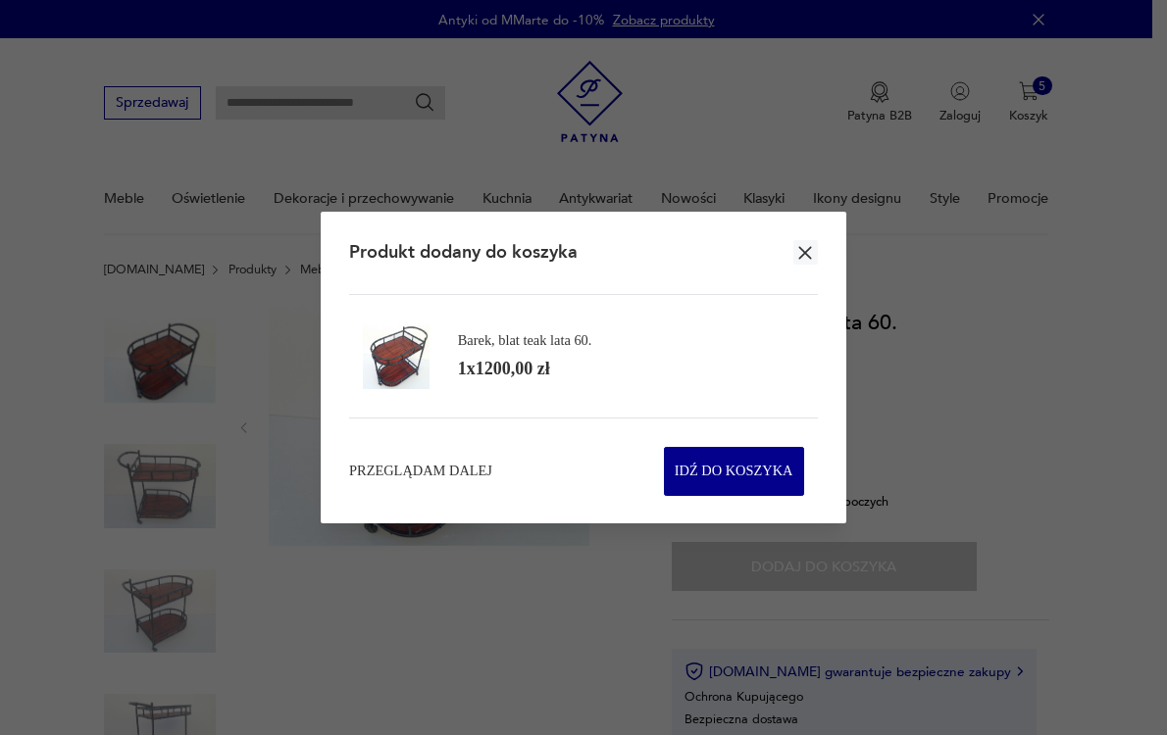
click at [799, 246] on icon "button" at bounding box center [805, 252] width 13 height 13
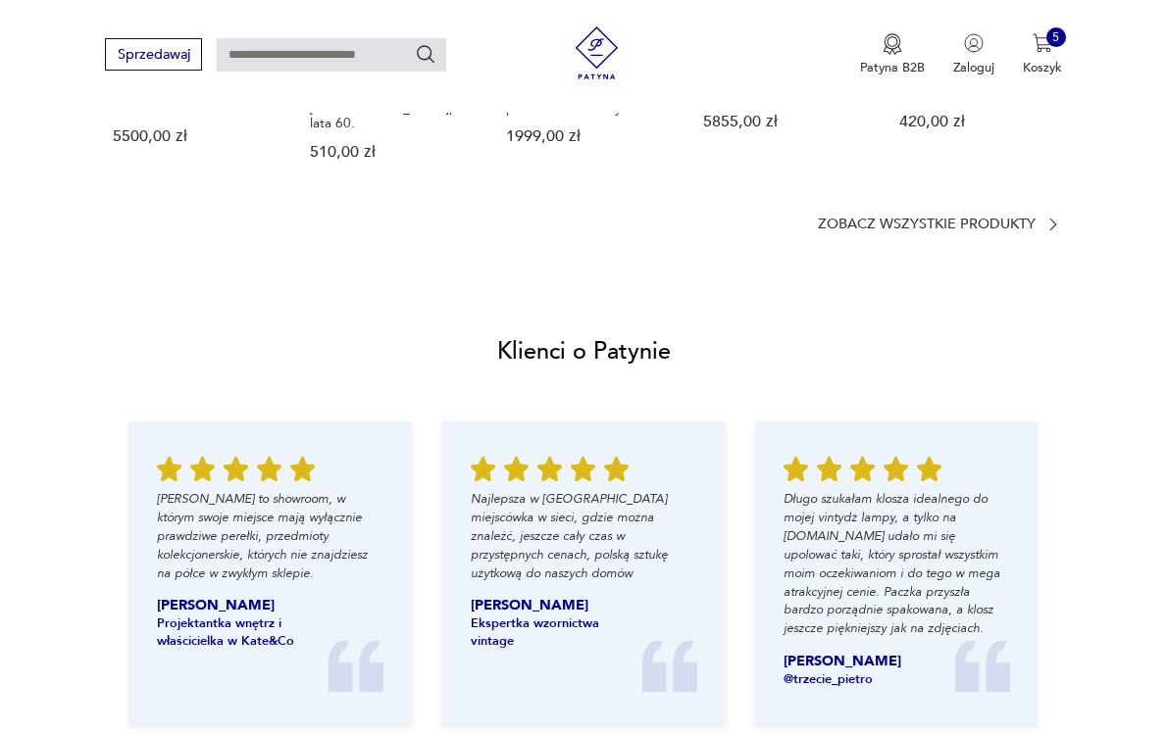
scroll to position [1653, 0]
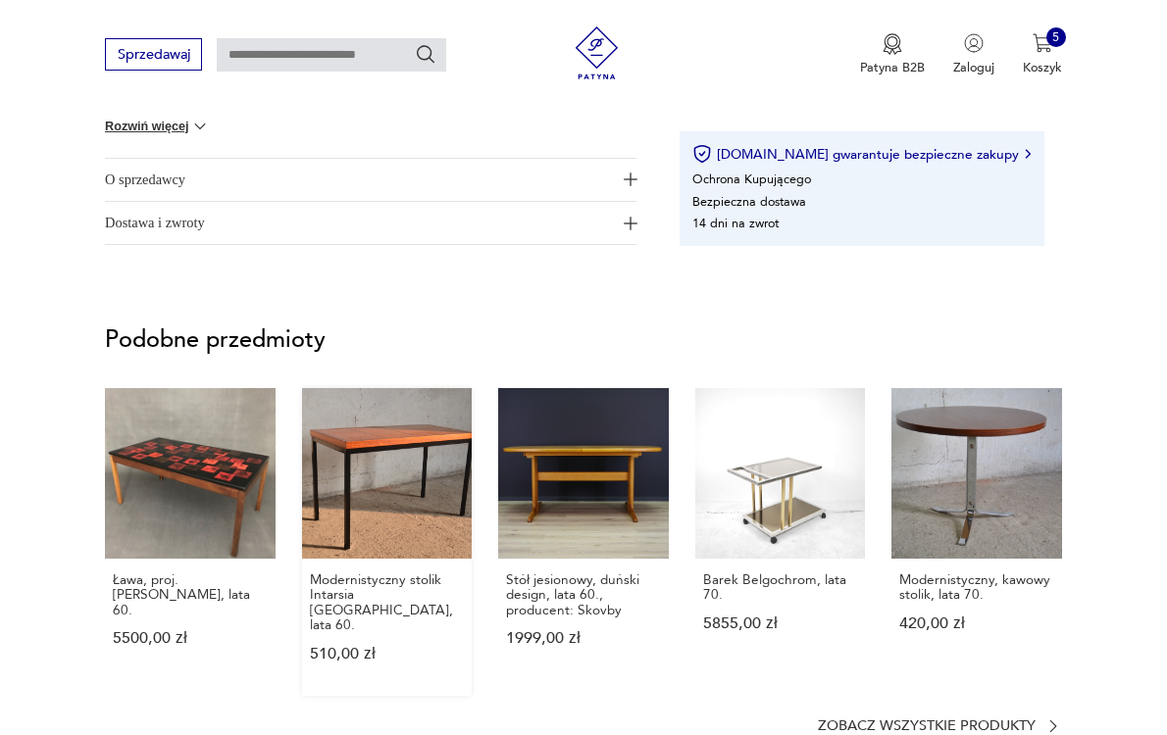
click at [382, 480] on link "Modernistyczny stolik Intarsia Dresden, lata 60. 510,00 zł" at bounding box center [387, 542] width 171 height 308
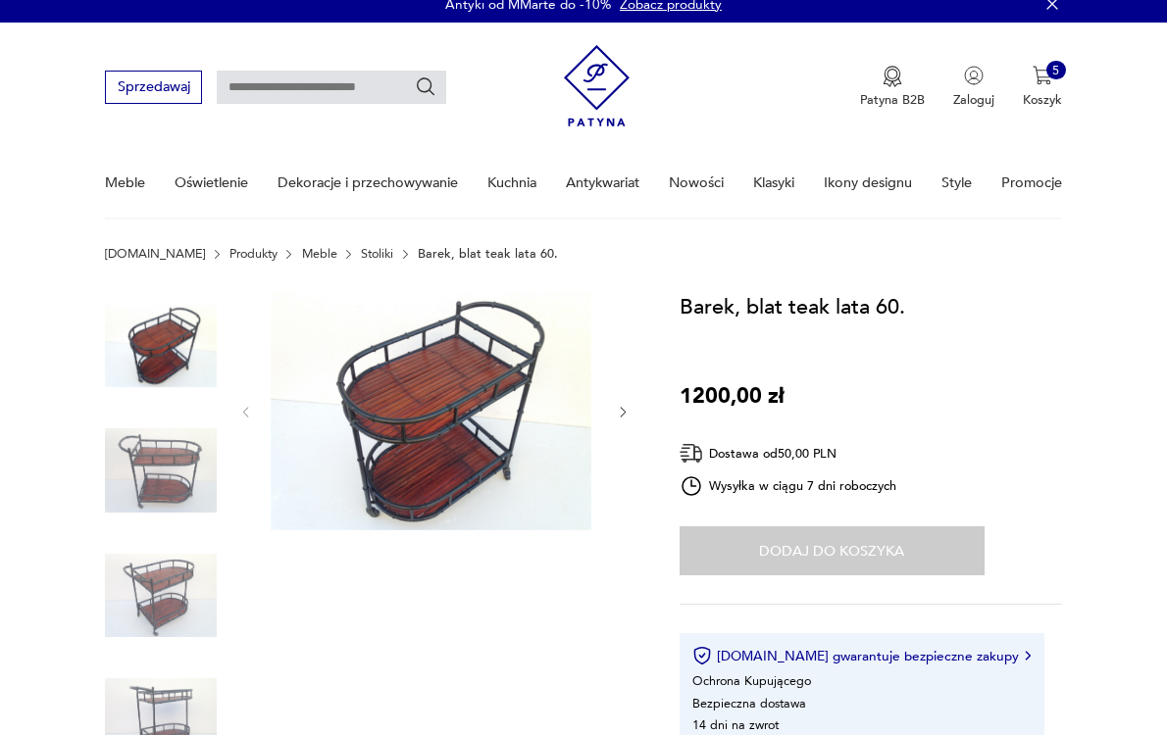
scroll to position [0, 0]
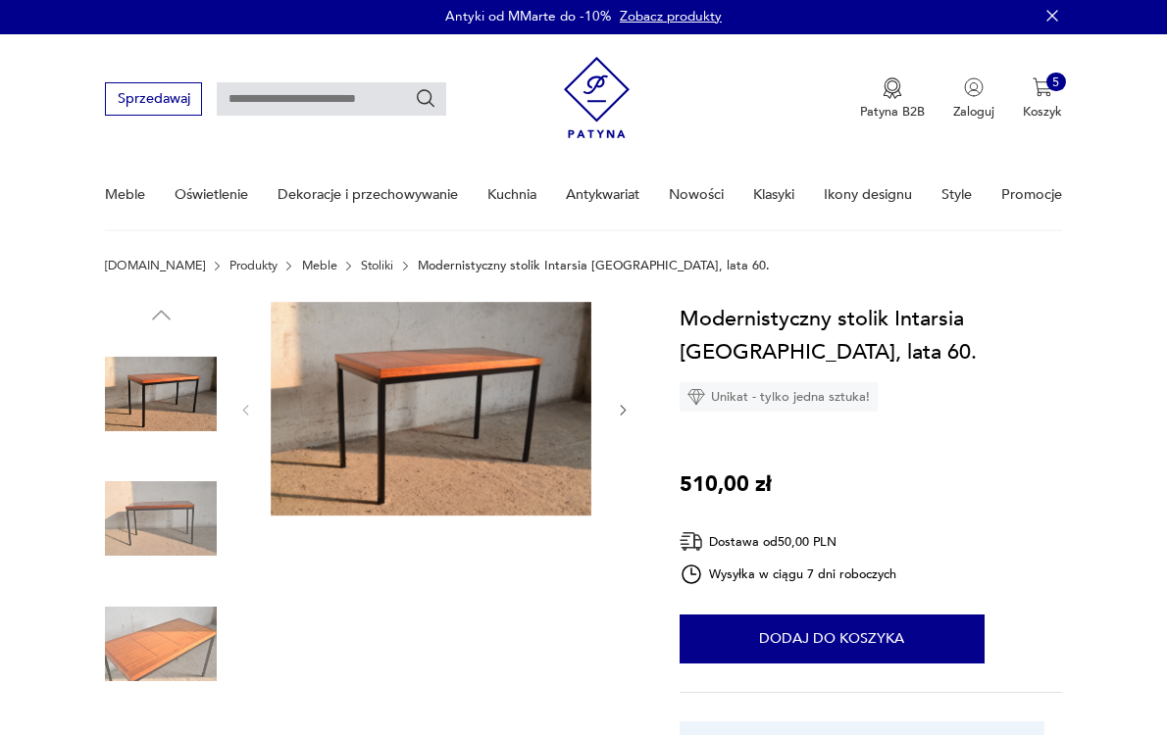
scroll to position [283, 0]
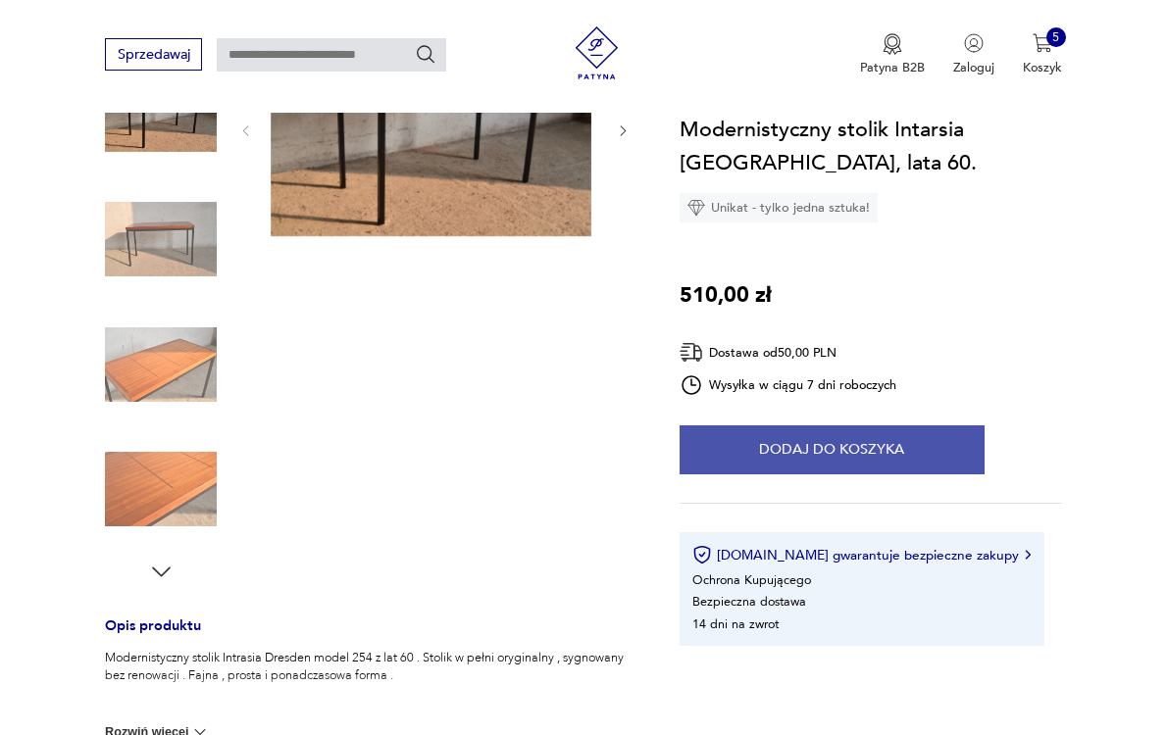
click at [917, 474] on button "Dodaj do koszyka" at bounding box center [831, 449] width 305 height 49
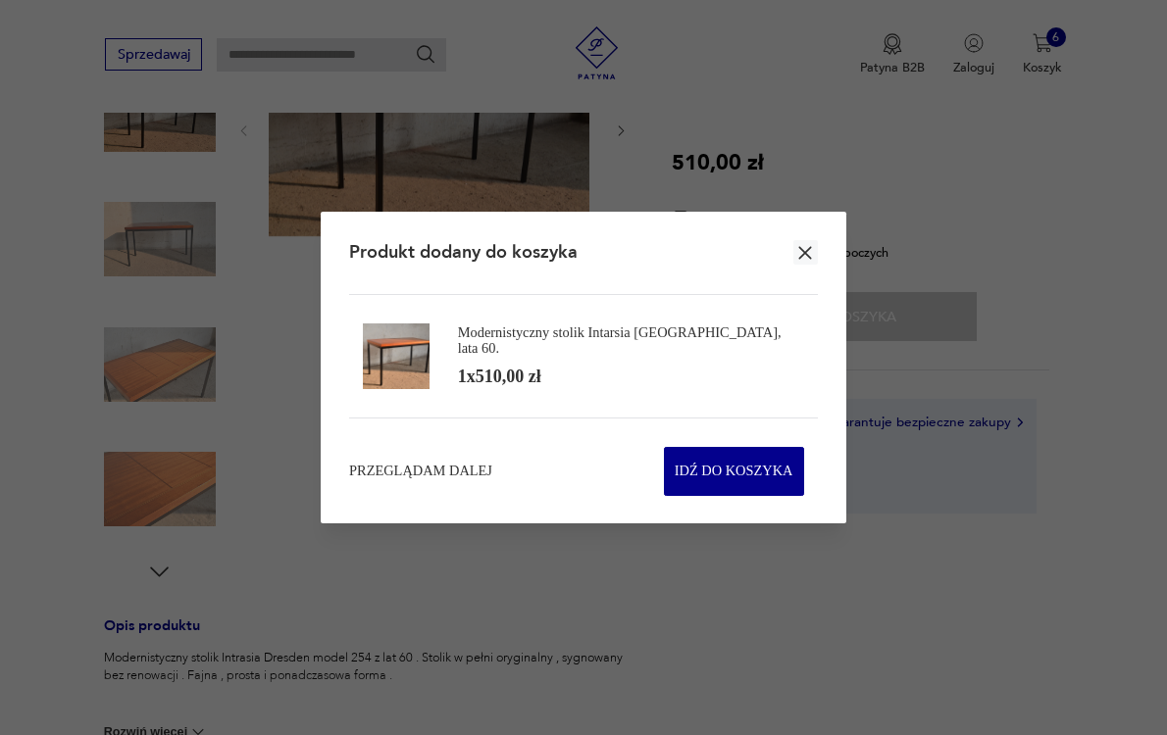
click at [804, 246] on icon "button" at bounding box center [805, 252] width 13 height 13
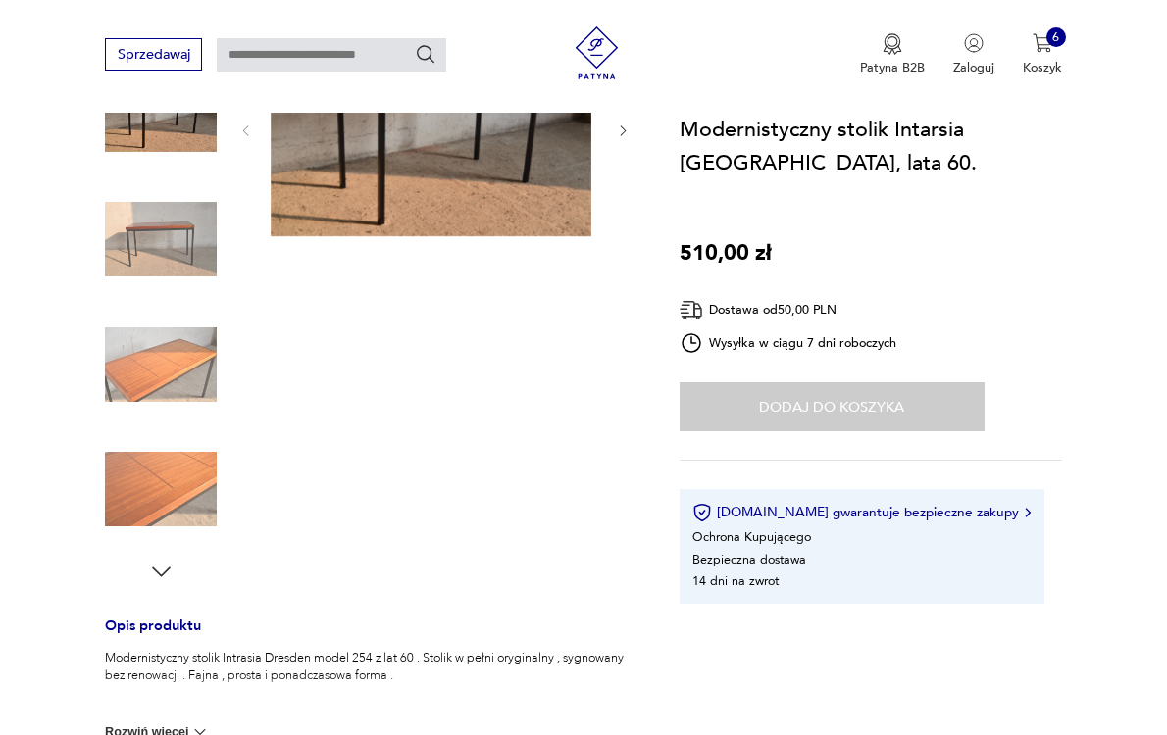
click at [154, 371] on img at bounding box center [161, 365] width 112 height 112
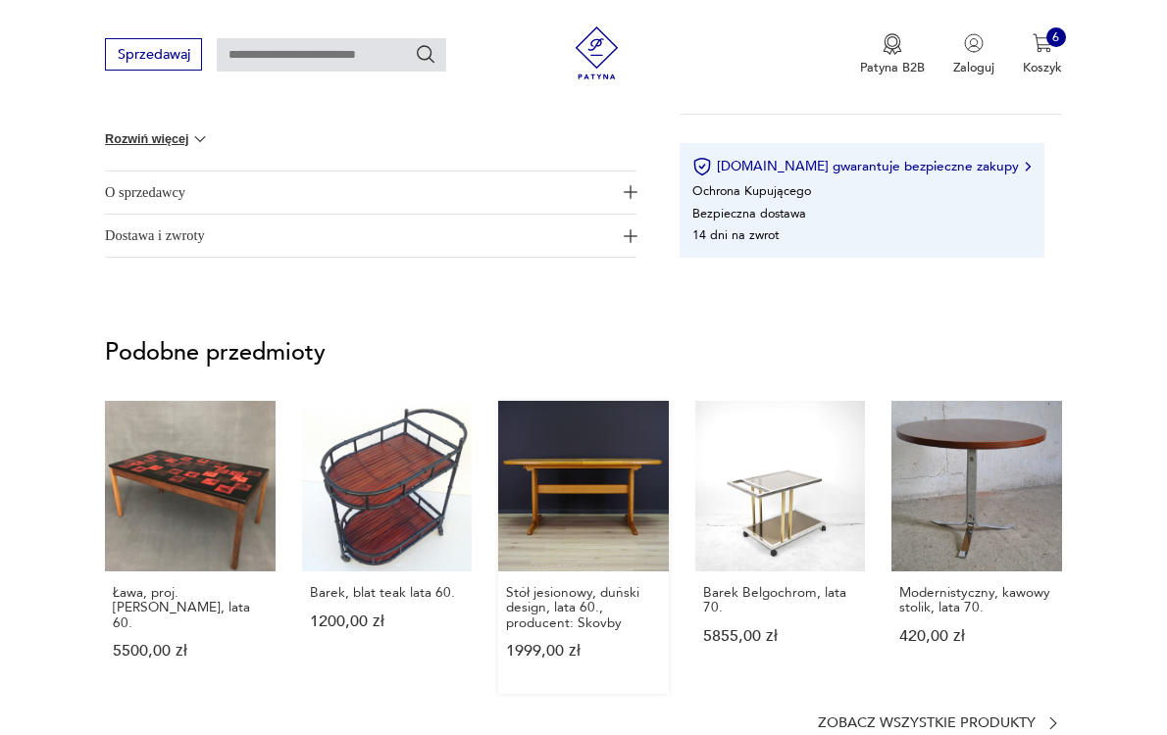
click at [608, 546] on link "Stół jesionowy, duński design, lata 60., producent: Skovby 1999,00 zł" at bounding box center [583, 547] width 171 height 293
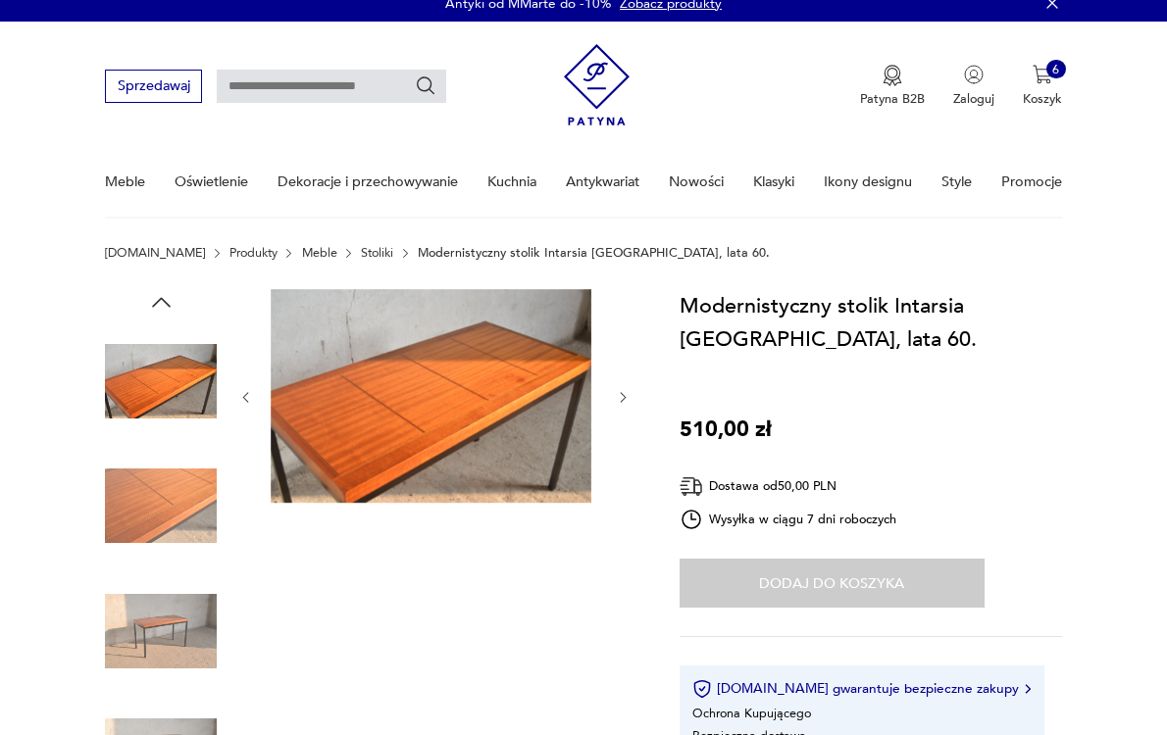
scroll to position [0, 0]
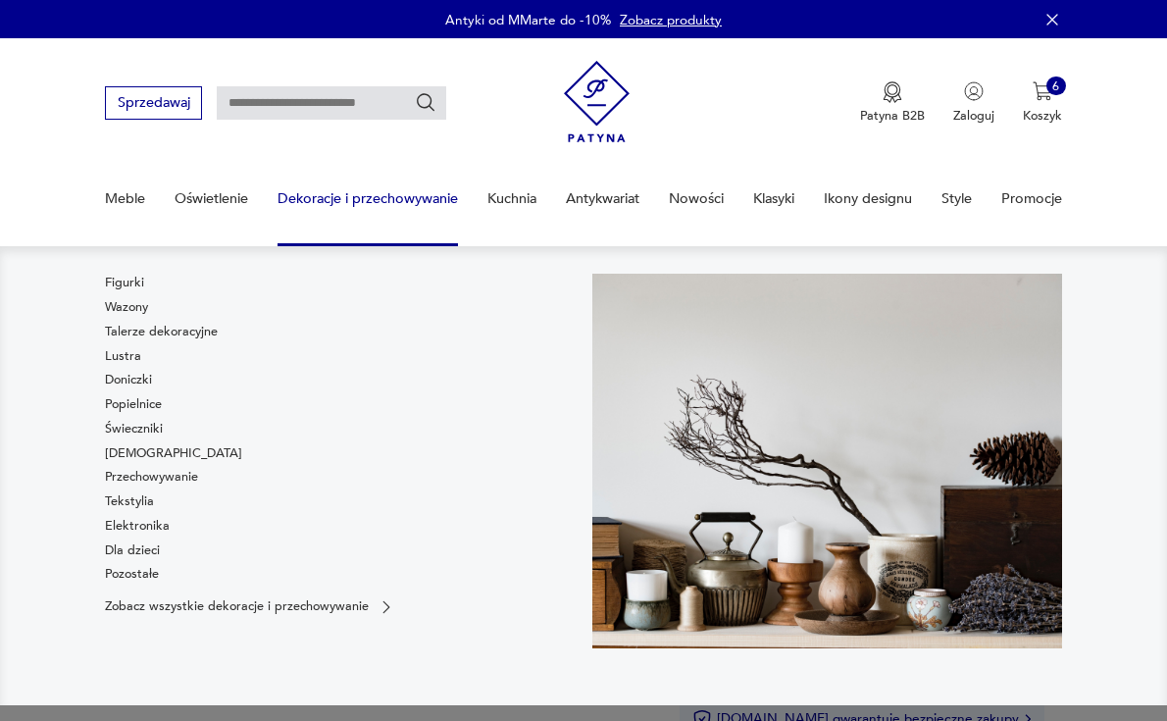
click at [390, 199] on link "Dekoracje i przechowywanie" at bounding box center [367, 199] width 180 height 68
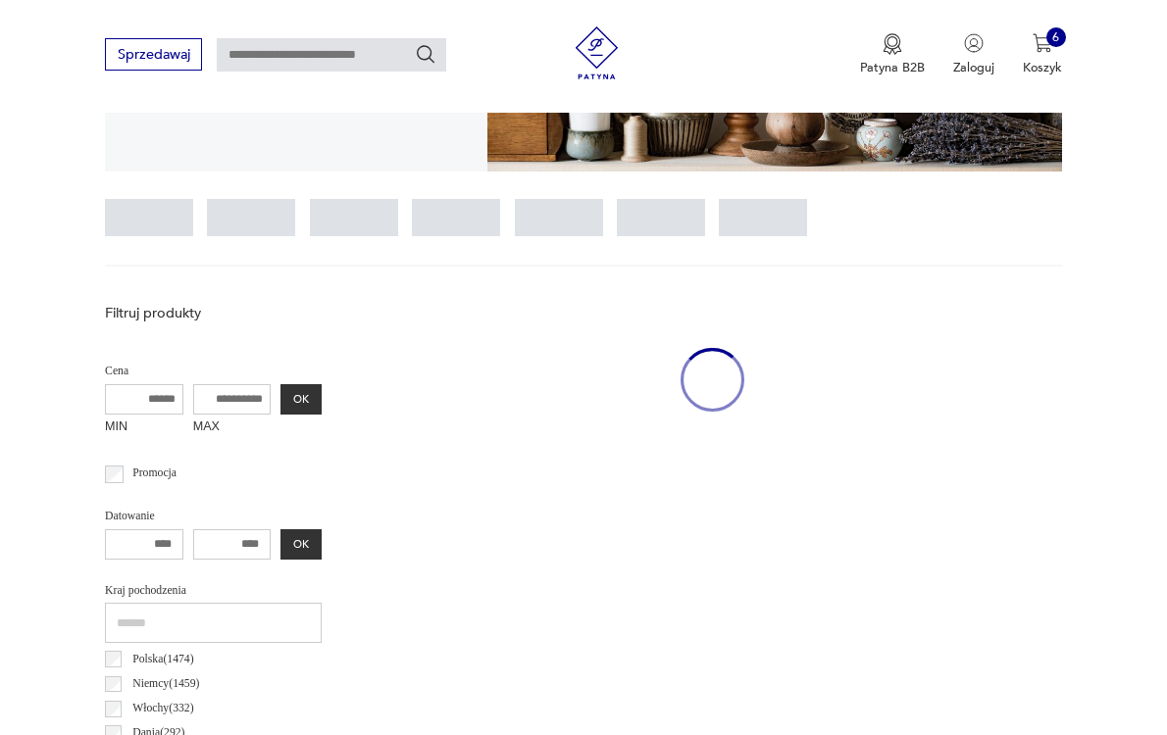
scroll to position [390, 0]
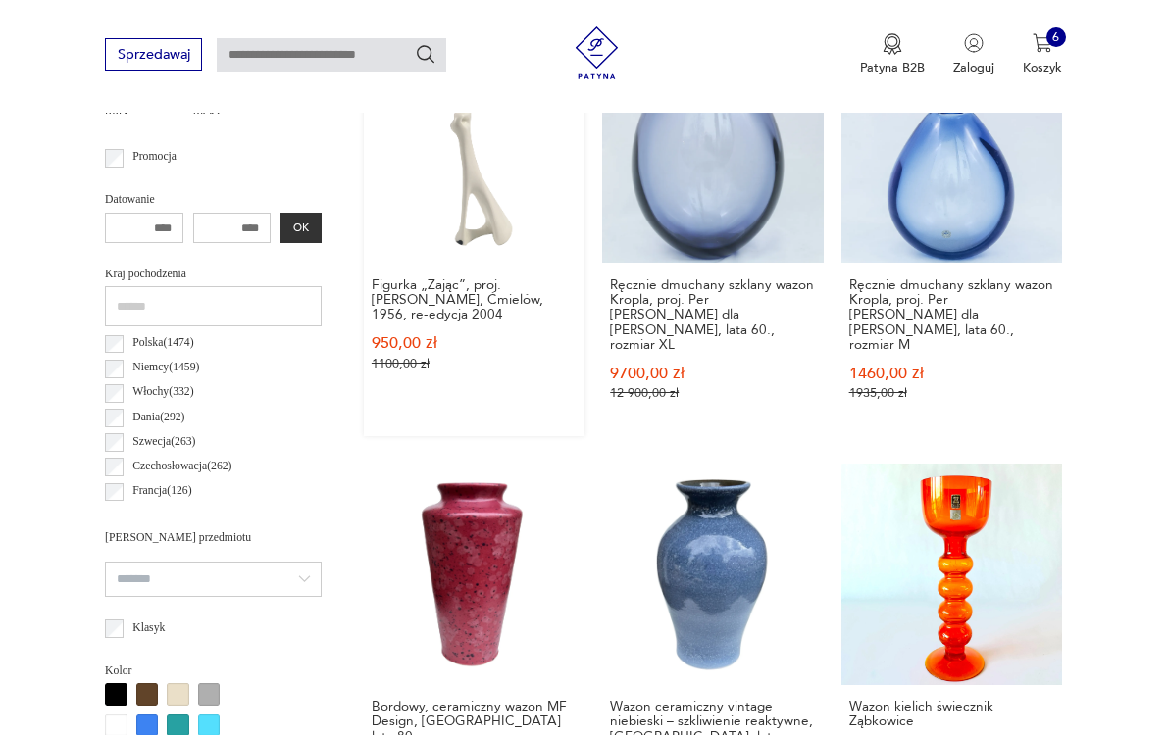
click at [577, 273] on link "Sale Klasyk Figurka „Zając”, proj. Mieczysław Naruszewicz, Ćmielów, 1956, re-ed…" at bounding box center [474, 239] width 221 height 394
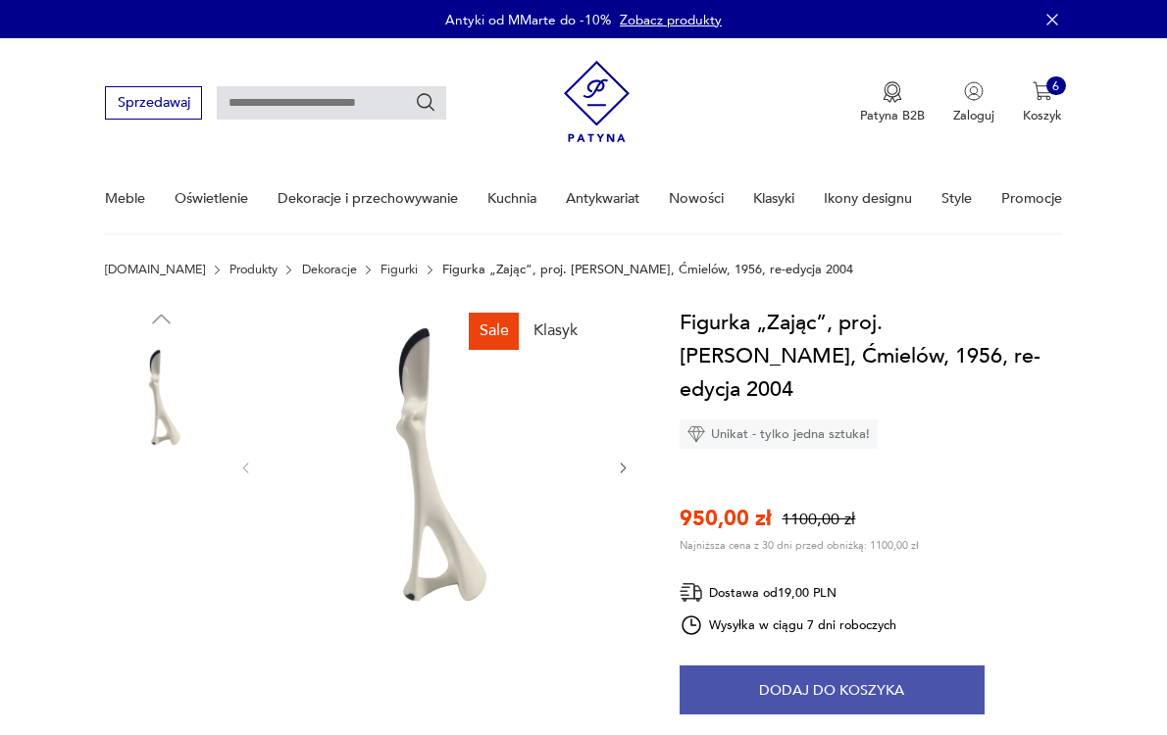
scroll to position [80, 0]
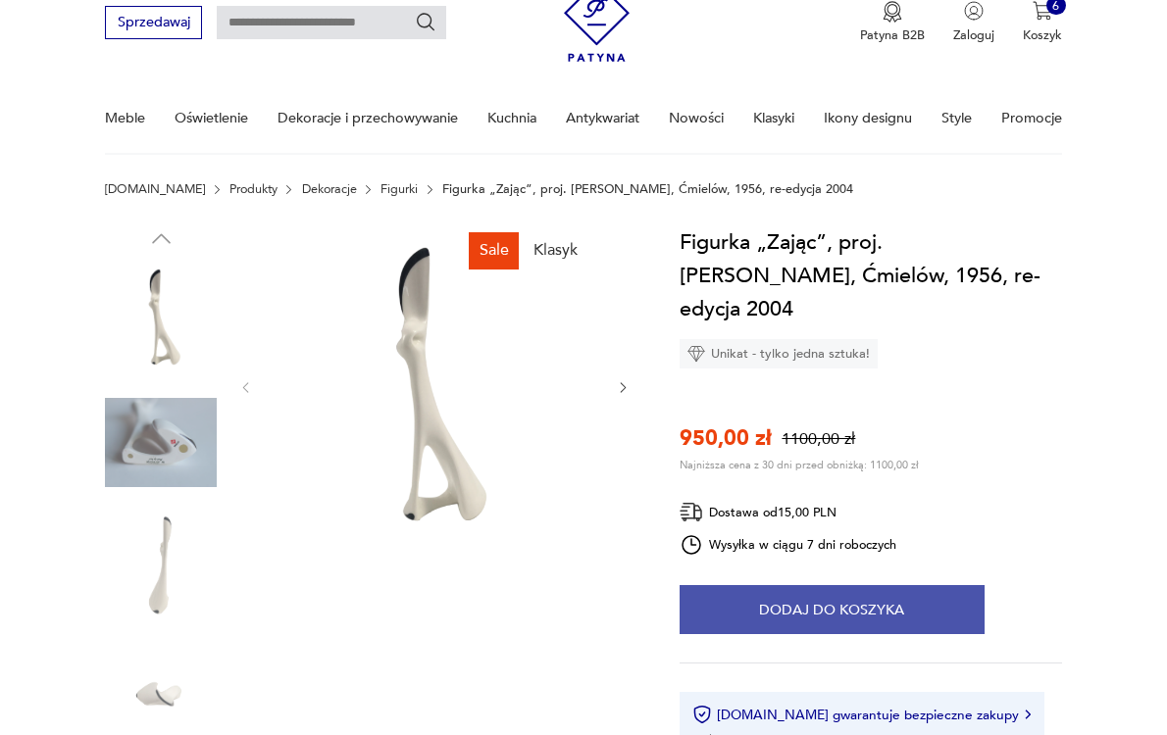
click at [802, 634] on button "Dodaj do koszyka" at bounding box center [831, 609] width 305 height 49
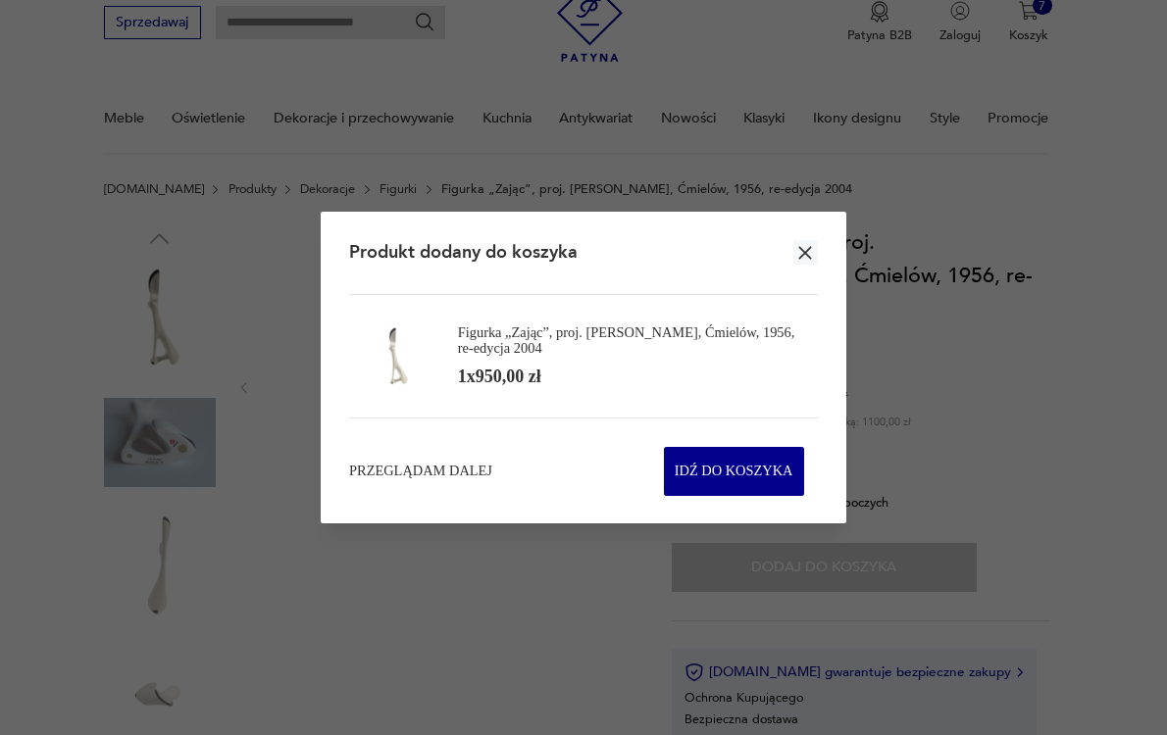
click at [801, 242] on icon "button" at bounding box center [805, 253] width 23 height 23
